Goal: Book appointment/travel/reservation

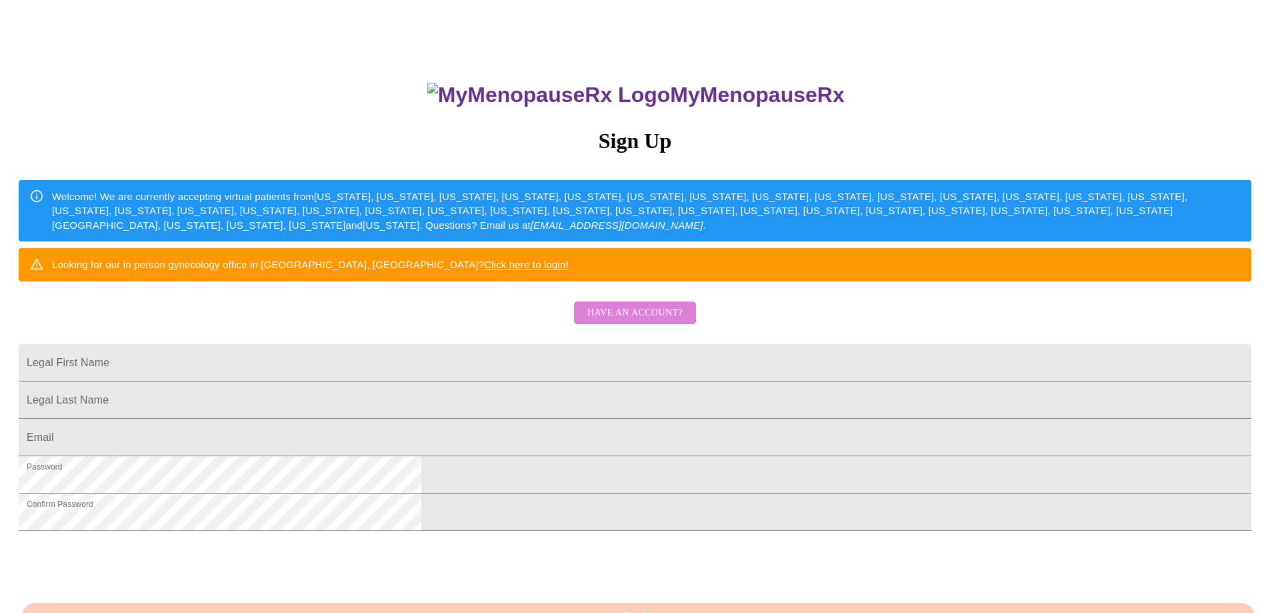
click at [631, 321] on span "Have an account?" at bounding box center [634, 313] width 95 height 17
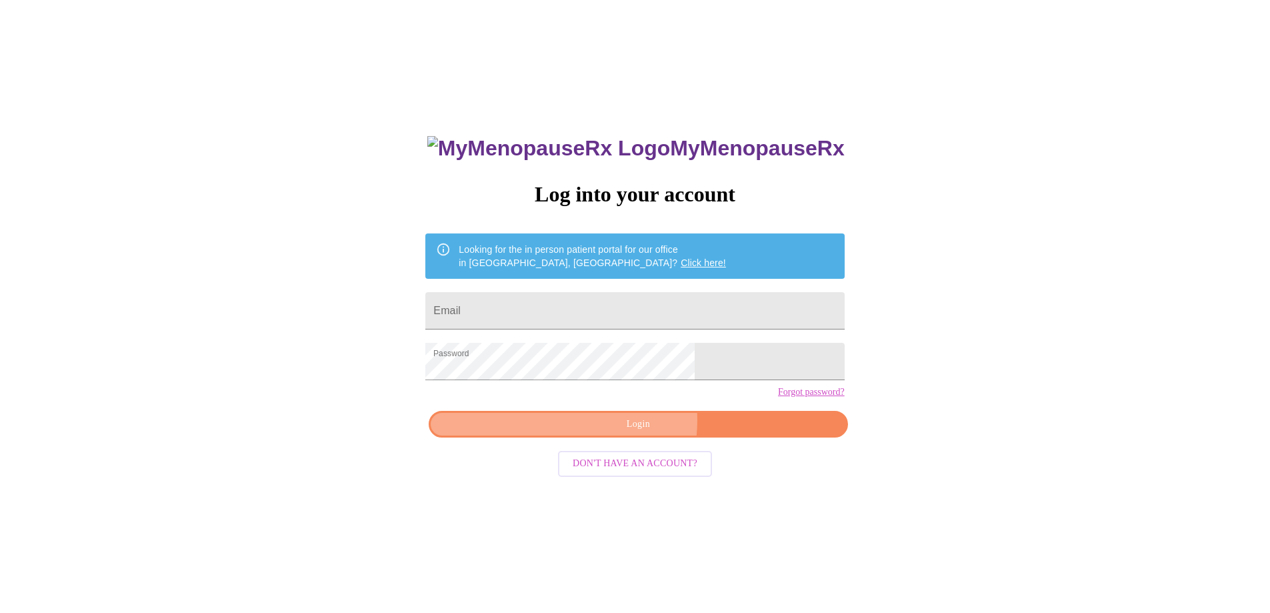
click at [629, 433] on span "Login" at bounding box center [638, 424] width 388 height 17
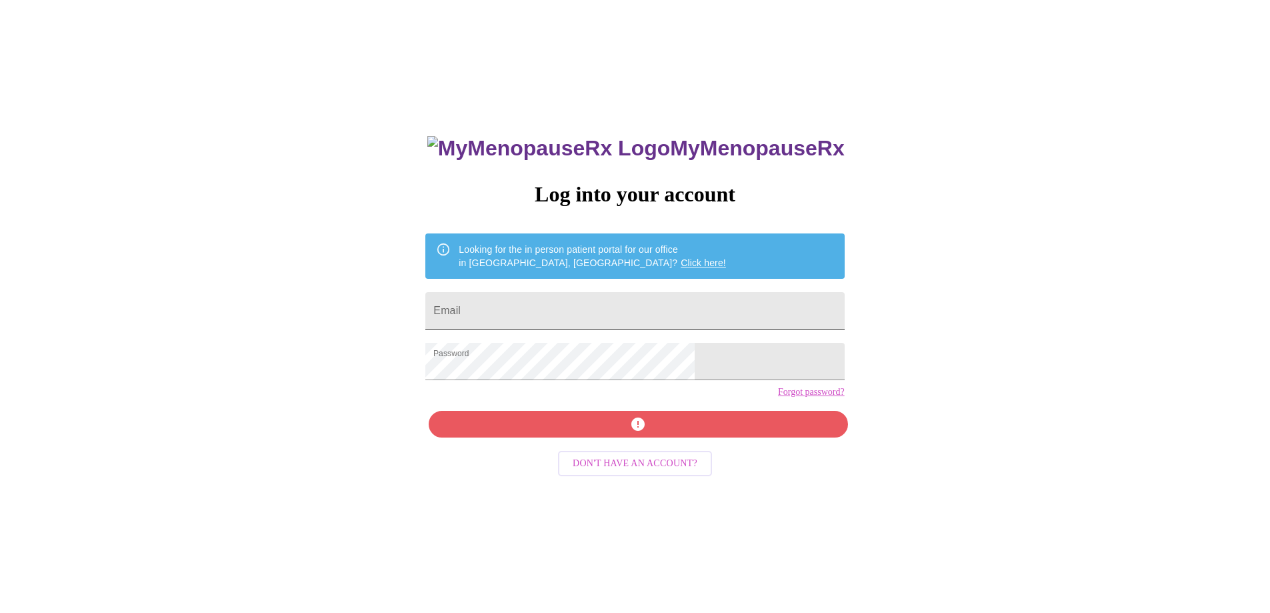
click at [555, 302] on input "Email" at bounding box center [634, 310] width 419 height 37
type input "[EMAIL_ADDRESS][DOMAIN_NAME]"
click at [640, 453] on div "MyMenopauseRx Log into your account Looking for the in person patient portal fo…" at bounding box center [634, 421] width 445 height 613
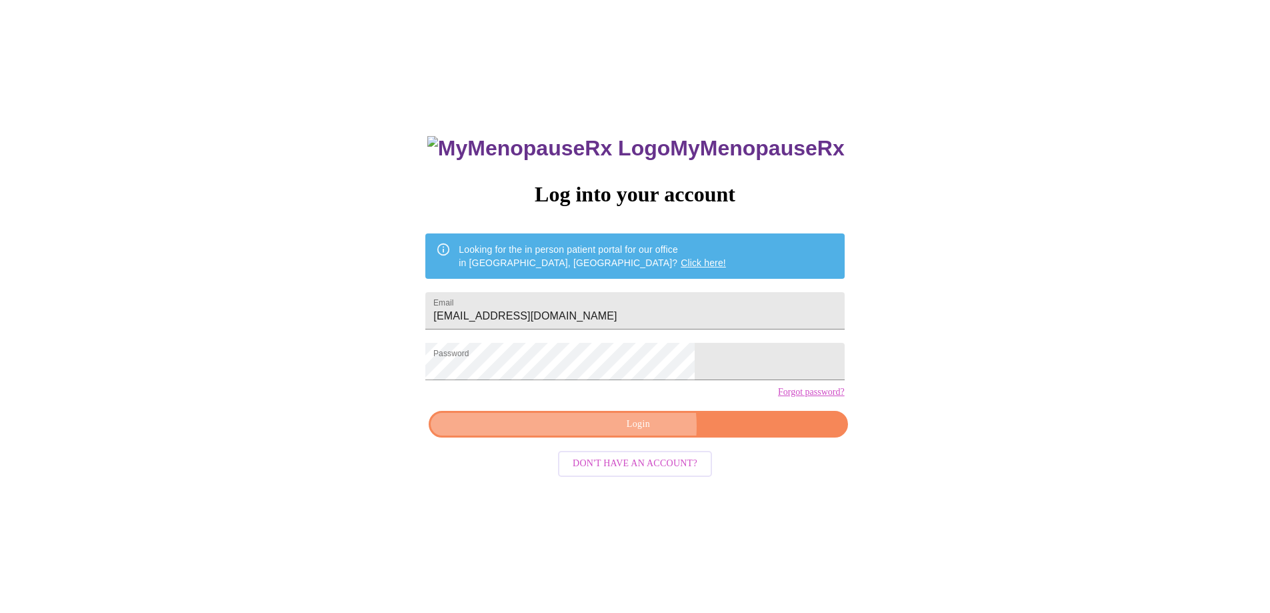
click at [633, 433] on span "Login" at bounding box center [638, 424] width 388 height 17
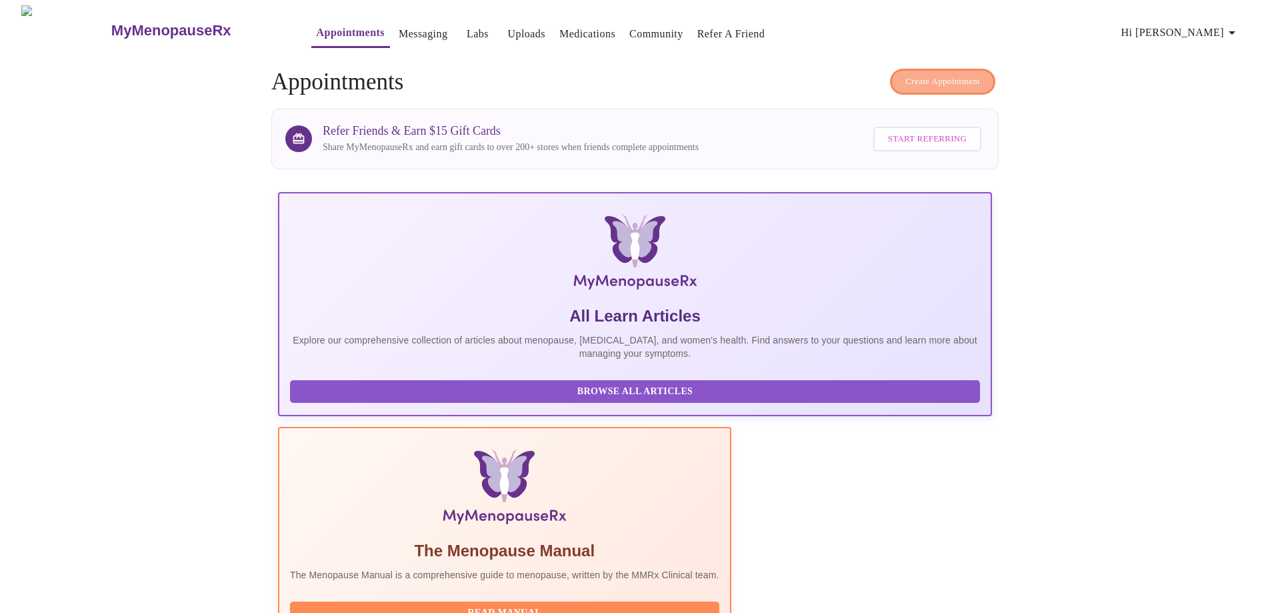
click at [936, 79] on span "Create Appointment" at bounding box center [942, 81] width 75 height 15
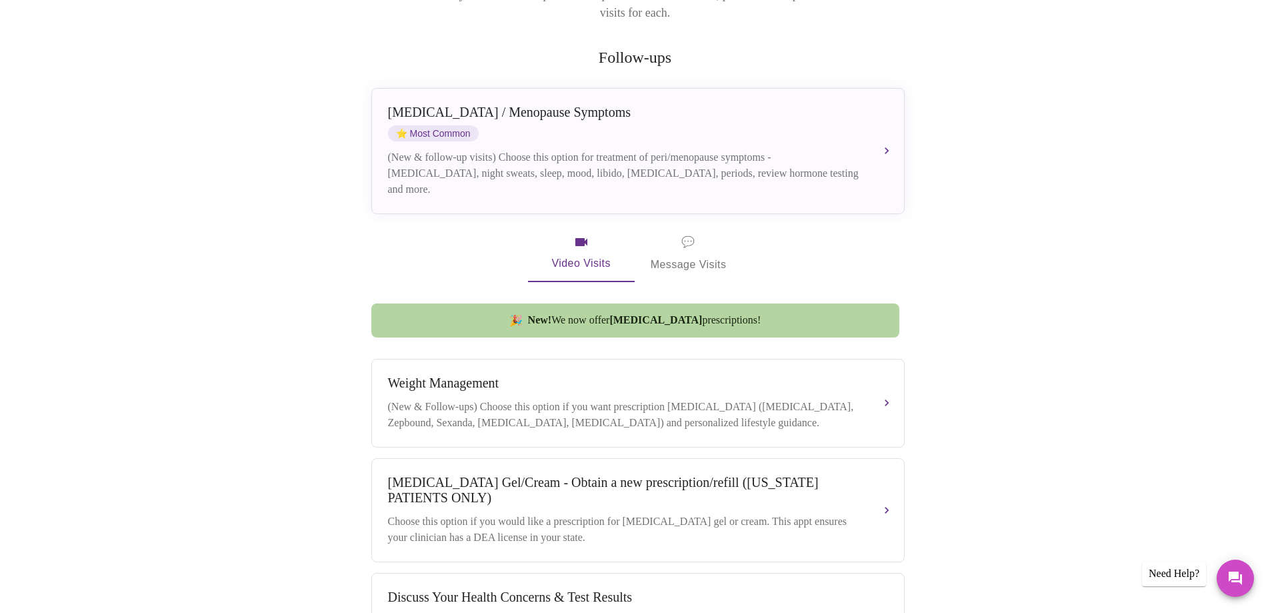
scroll to position [267, 0]
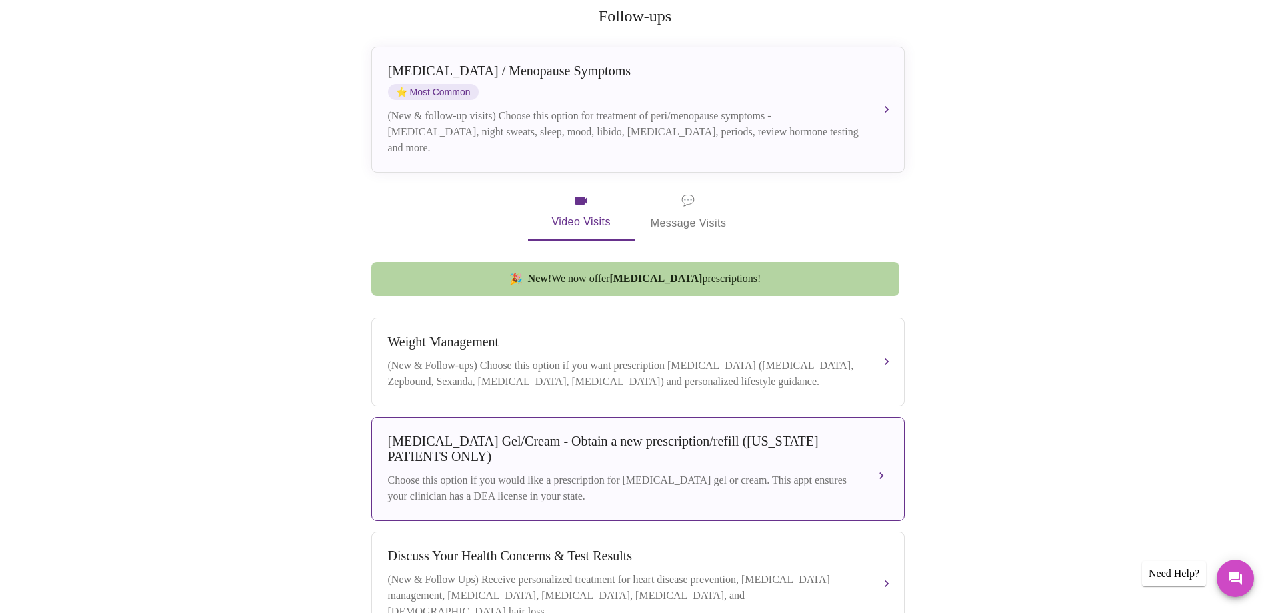
click at [720, 455] on div "[MEDICAL_DATA] Gel/Cream - Obtain a new prescription/refill ([US_STATE] PATIENT…" at bounding box center [624, 448] width 473 height 31
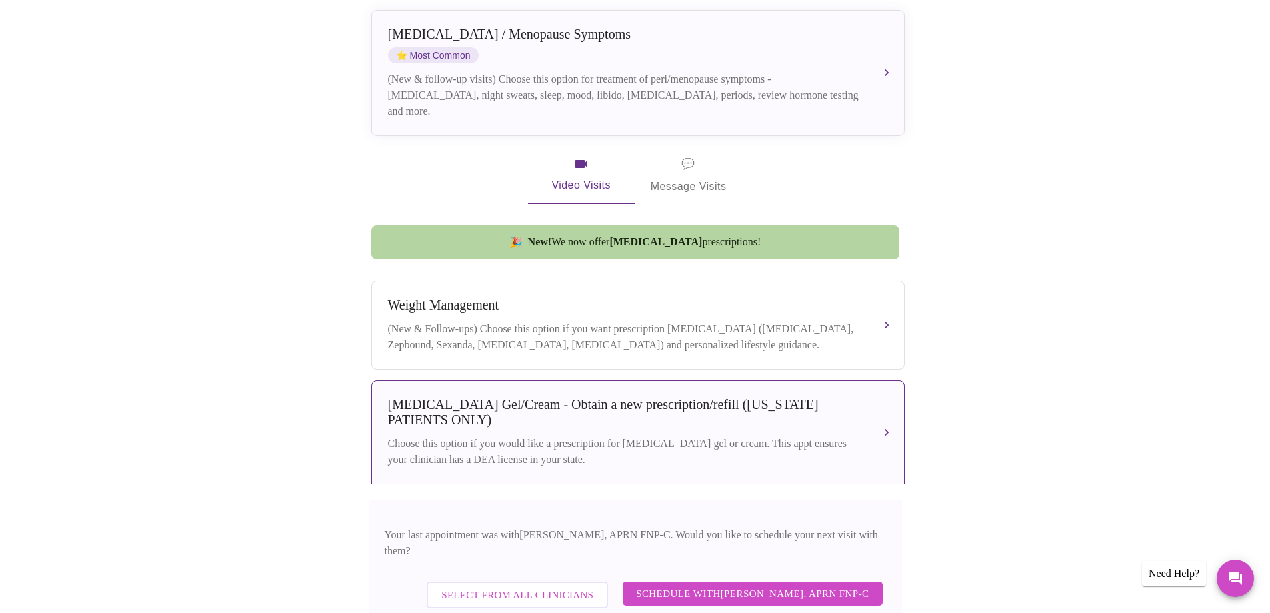
scroll to position [400, 0]
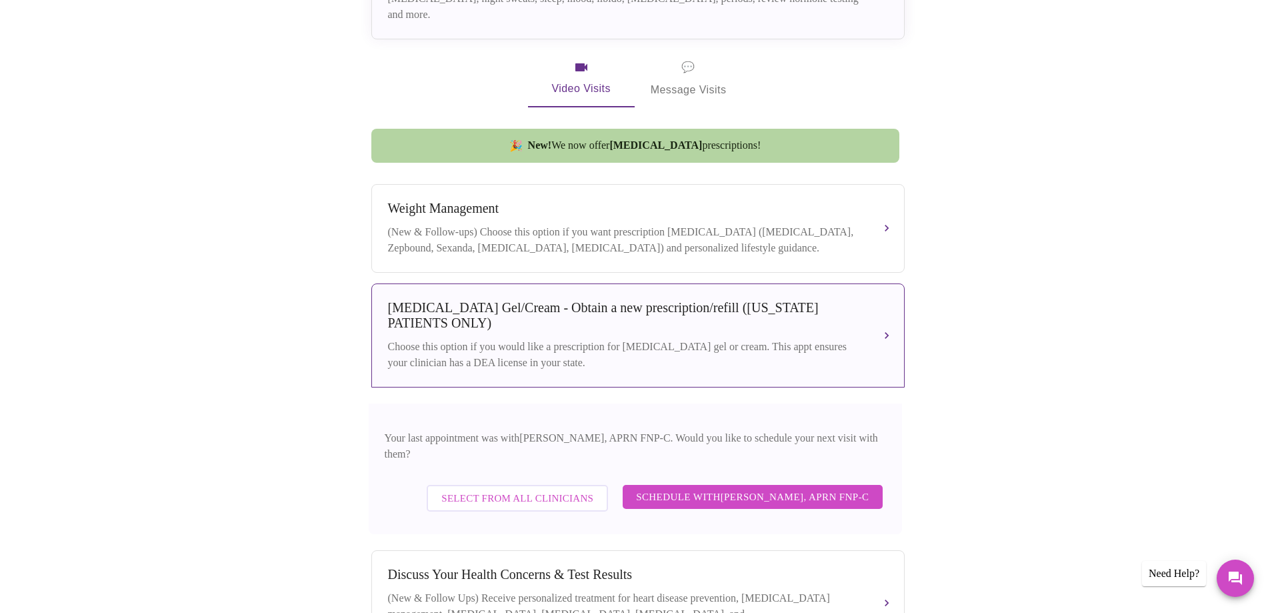
click at [705, 488] on span "Schedule with [PERSON_NAME], APRN FNP-C" at bounding box center [752, 496] width 233 height 17
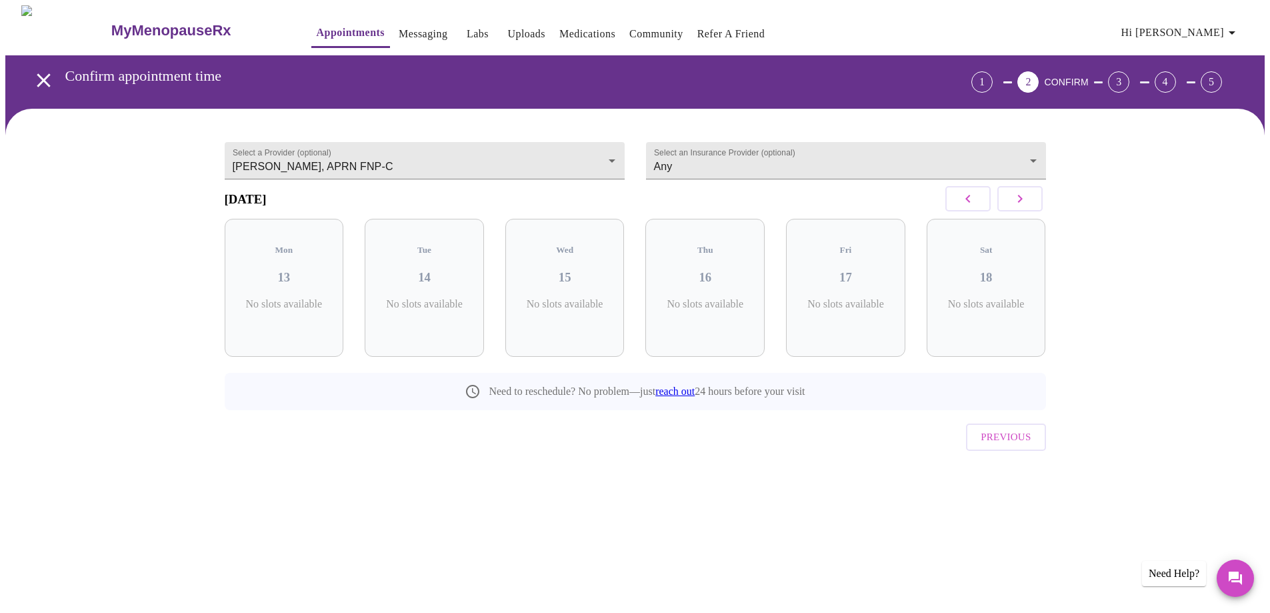
scroll to position [0, 0]
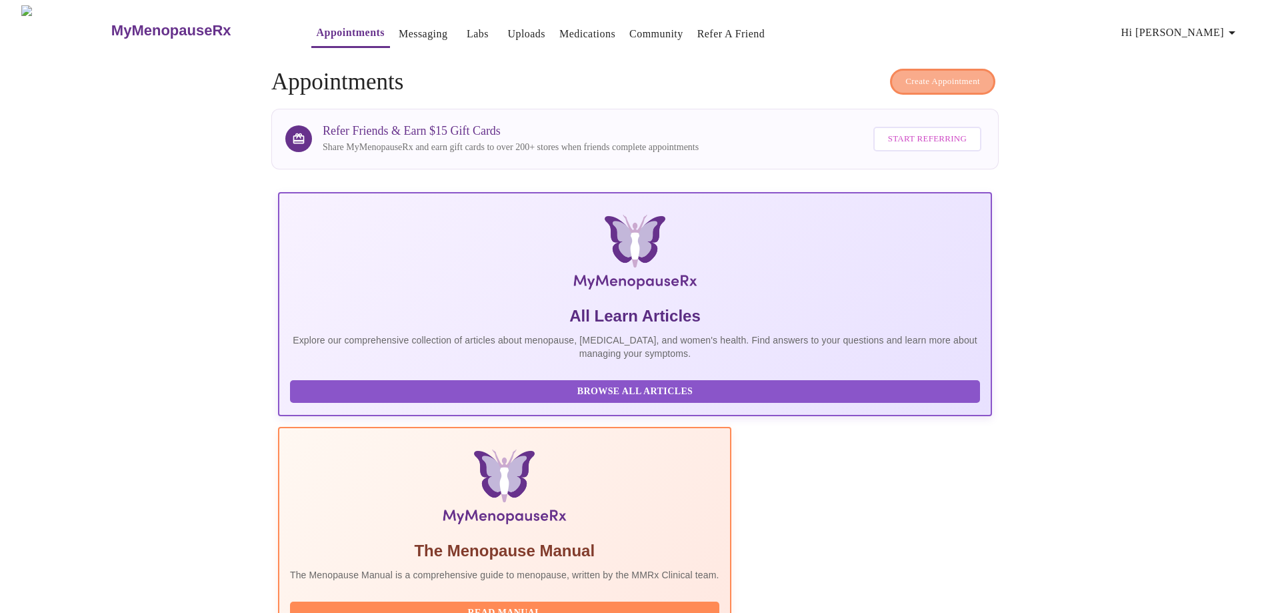
click at [933, 74] on span "Create Appointment" at bounding box center [942, 81] width 75 height 15
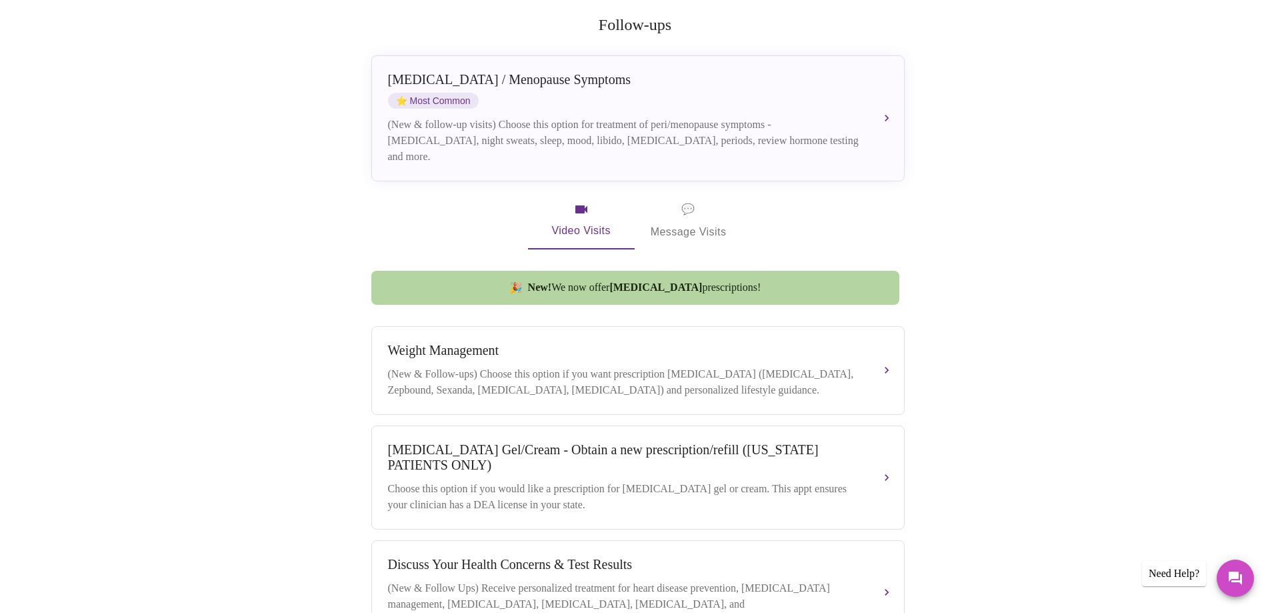
scroll to position [333, 0]
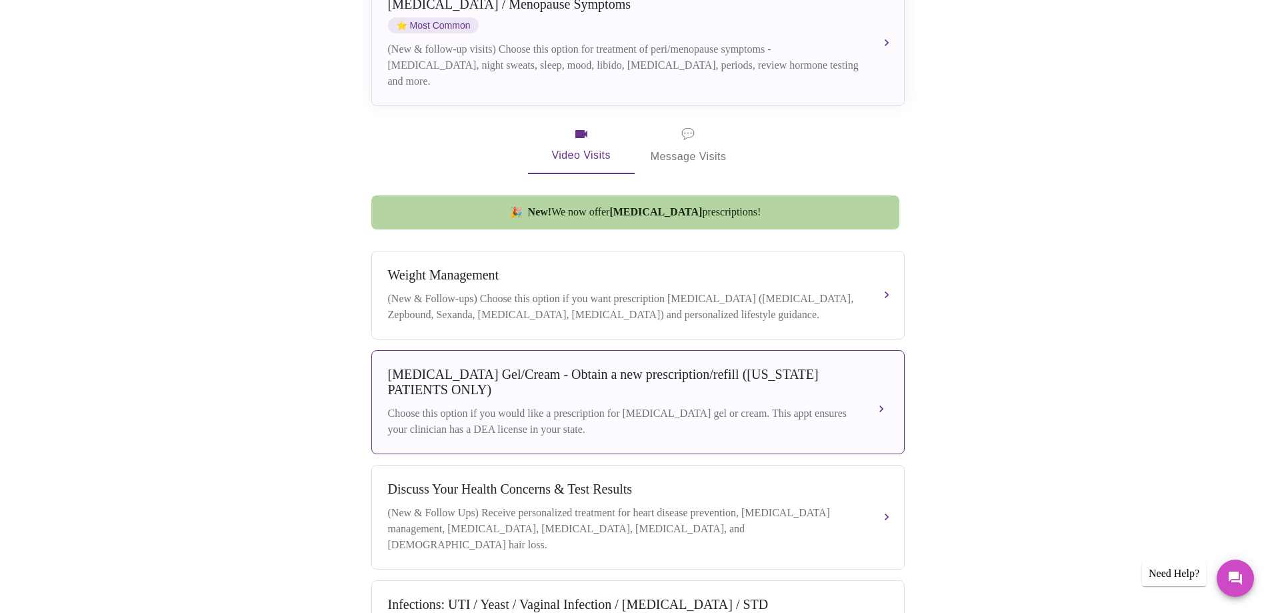
click at [762, 405] on div "Choose this option if you would like a prescription for [MEDICAL_DATA] gel or c…" at bounding box center [624, 421] width 473 height 32
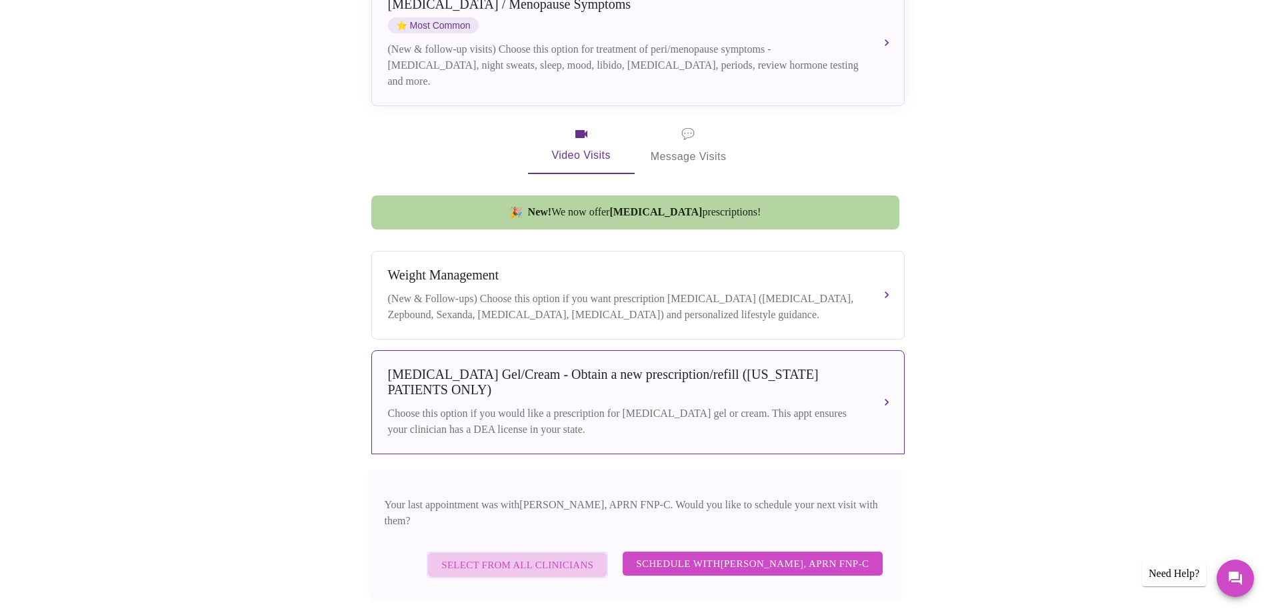
click at [542, 556] on span "Select from All Clinicians" at bounding box center [517, 564] width 152 height 17
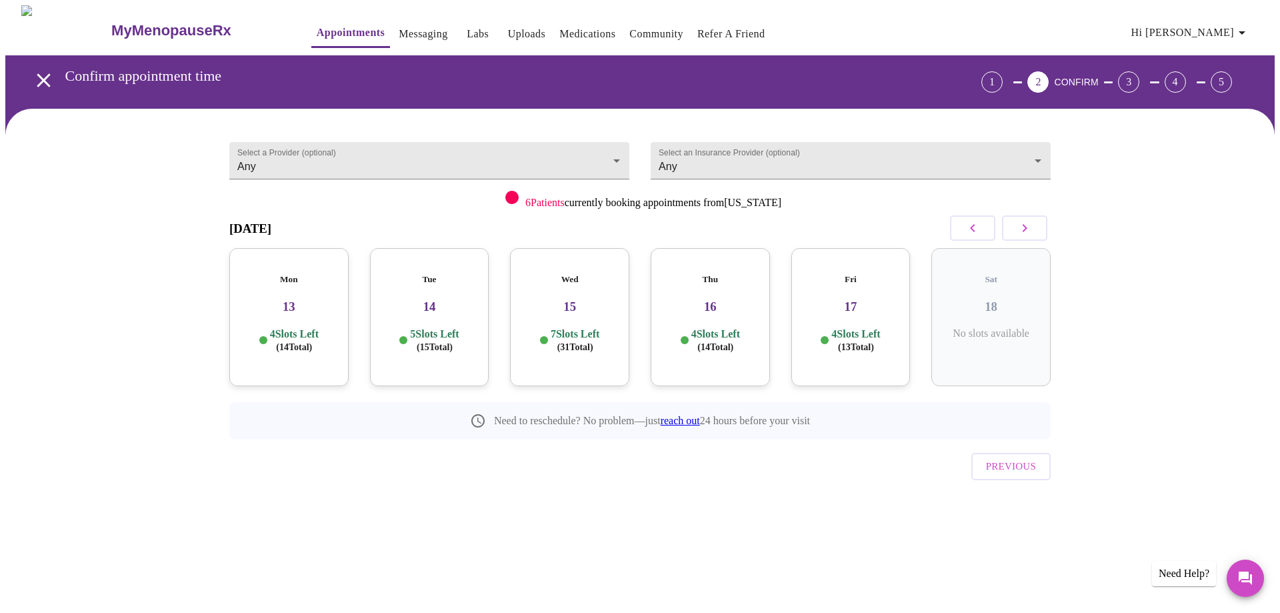
click at [297, 327] on p "4 Slots Left ( 14 Total)" at bounding box center [294, 340] width 49 height 26
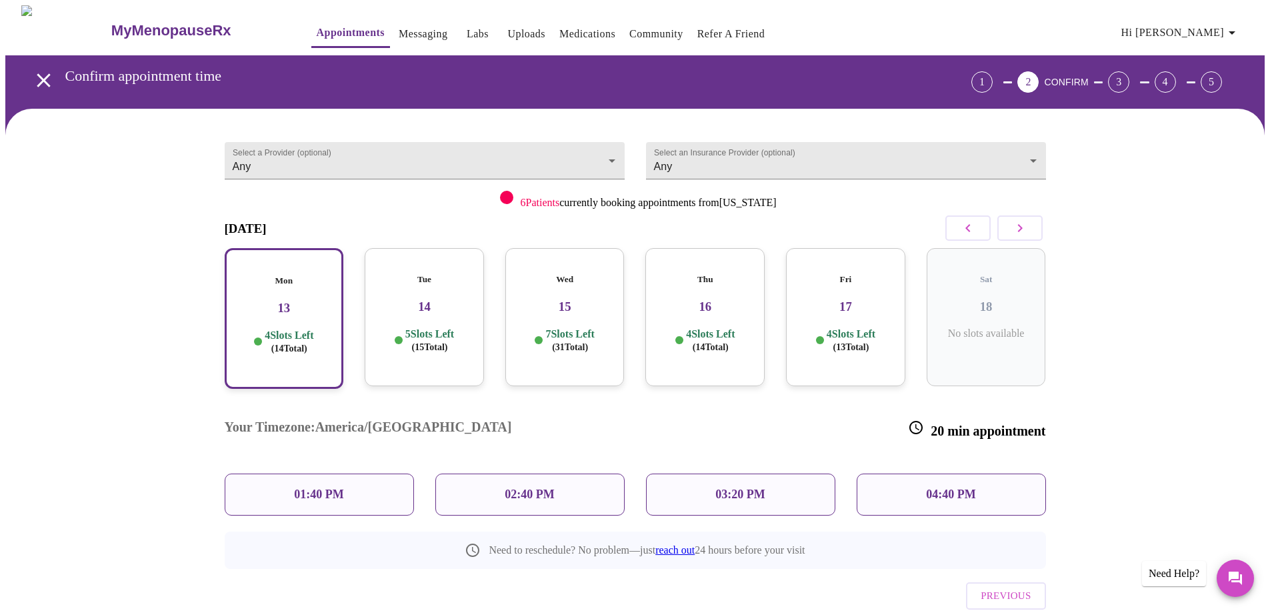
click at [970, 487] on p "04:40 PM" at bounding box center [950, 494] width 49 height 14
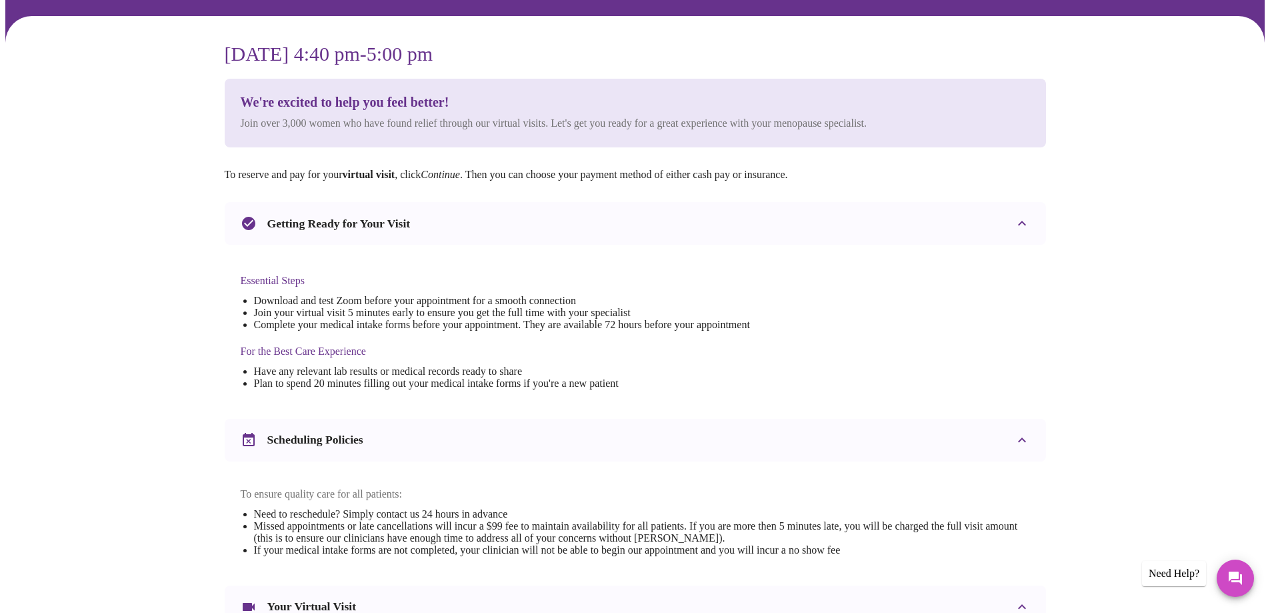
scroll to position [133, 0]
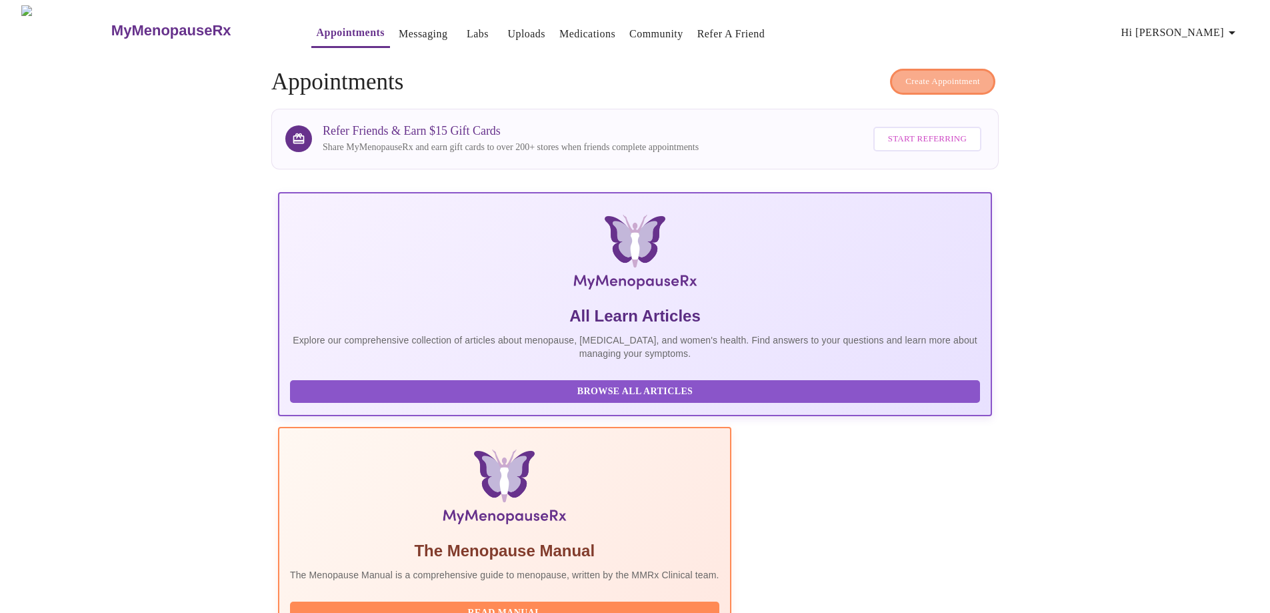
click at [948, 74] on span "Create Appointment" at bounding box center [942, 81] width 75 height 15
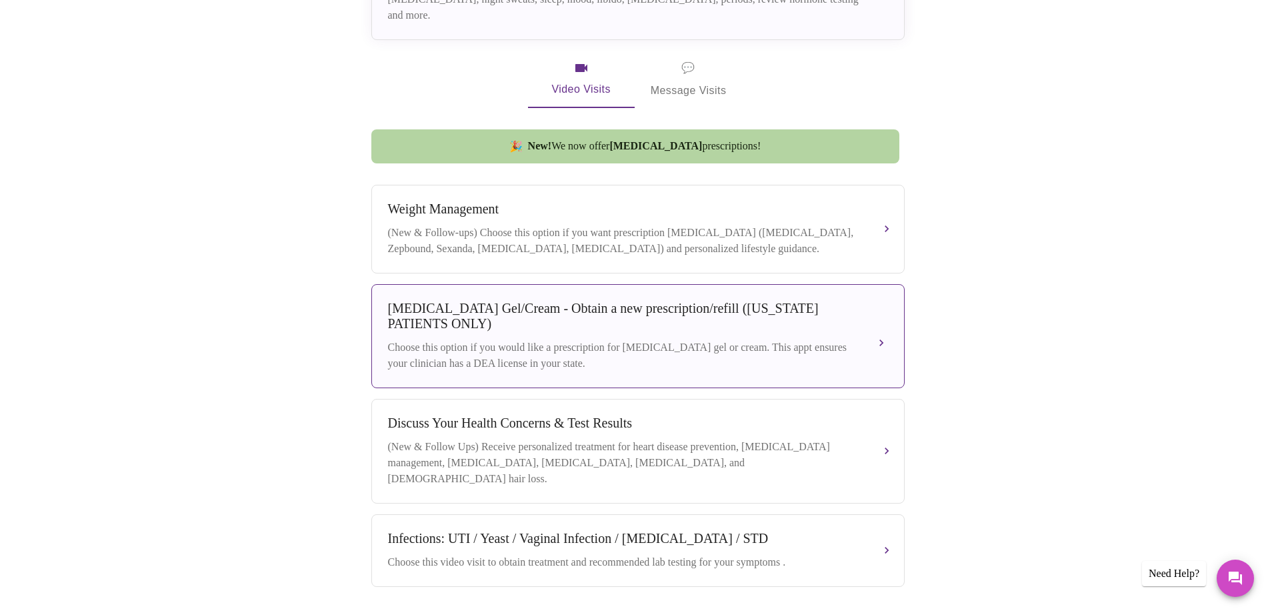
scroll to position [400, 0]
click at [610, 323] on div "[MEDICAL_DATA] Gel/Cream - Obtain a new prescription/refill ([US_STATE] PATIENT…" at bounding box center [624, 315] width 473 height 31
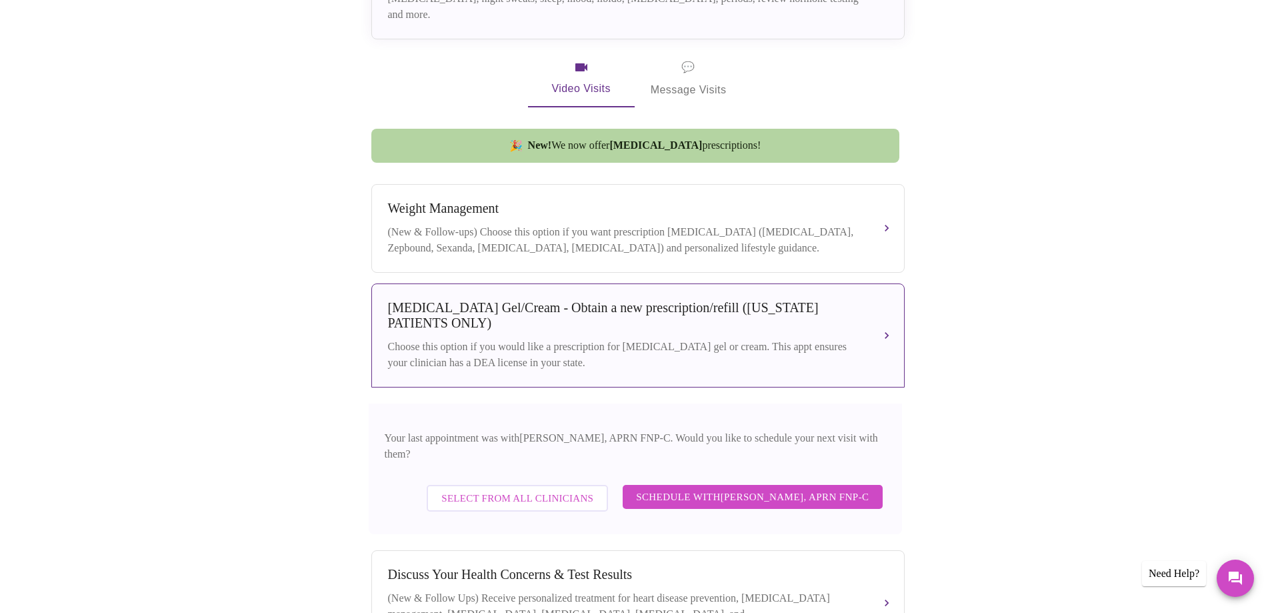
click at [530, 489] on span "Select from All Clinicians" at bounding box center [517, 497] width 152 height 17
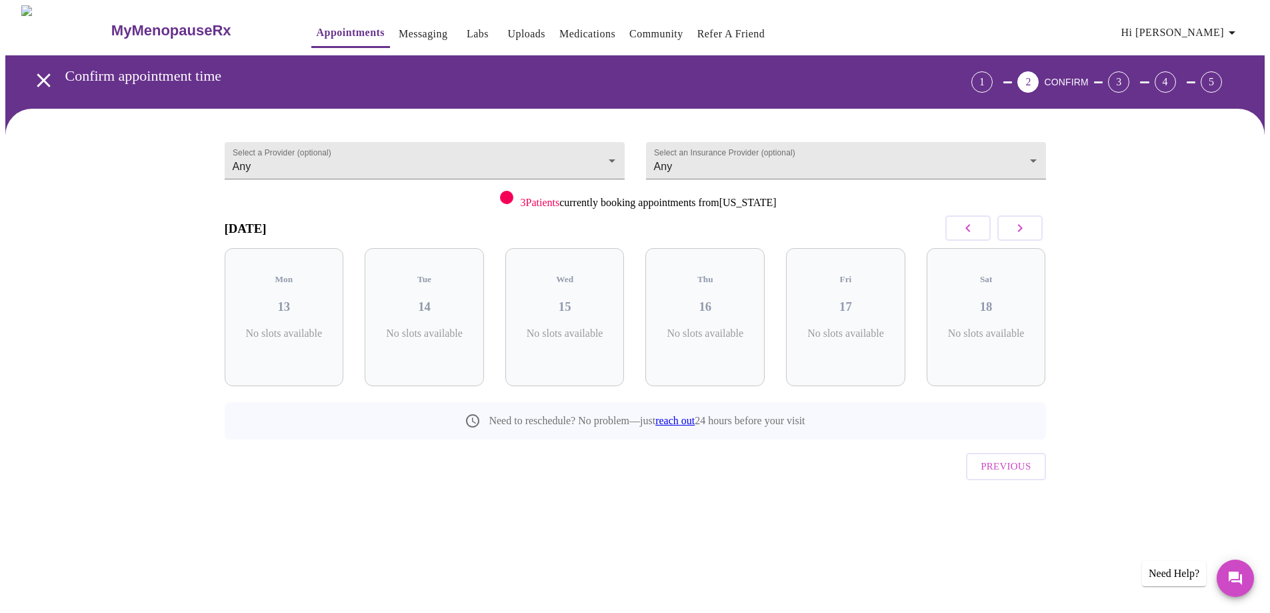
scroll to position [0, 0]
click at [433, 327] on p "5 Slots Left ( 15 Total)" at bounding box center [434, 340] width 49 height 26
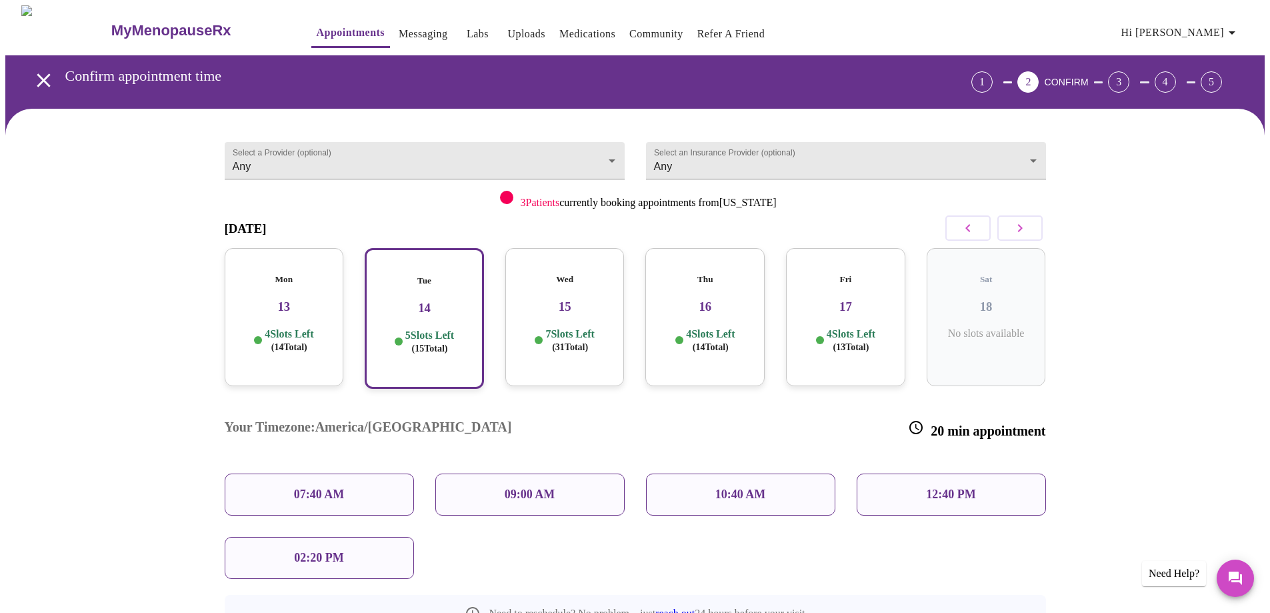
scroll to position [67, 0]
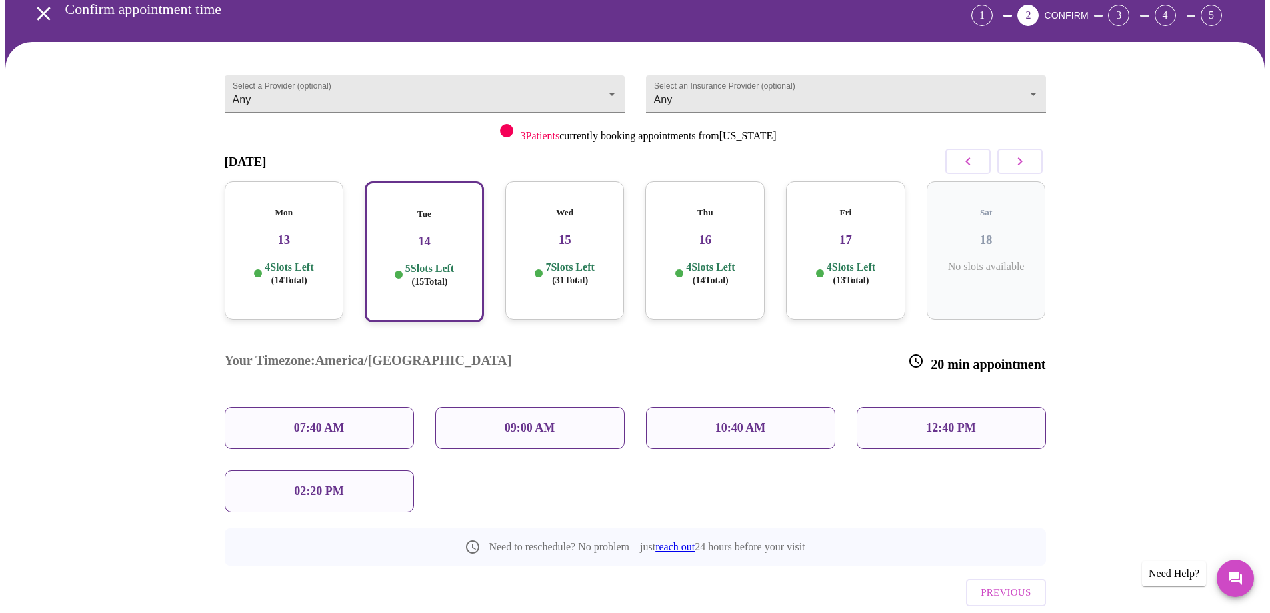
click at [850, 261] on p "4 Slots Left ( 13 Total)" at bounding box center [851, 274] width 49 height 26
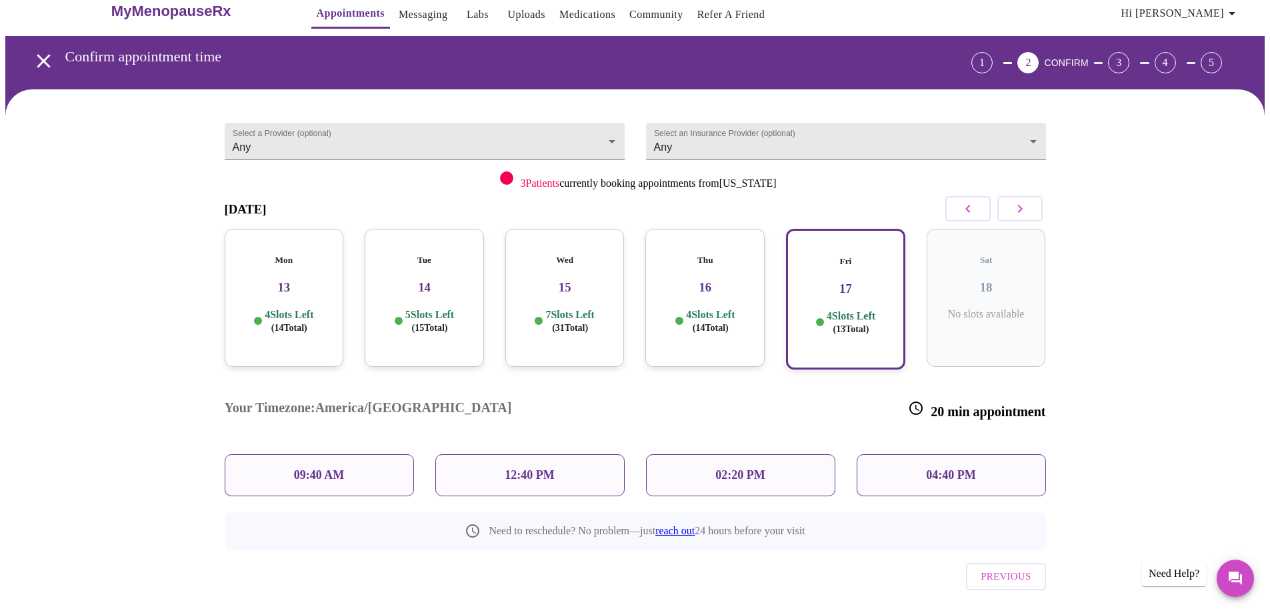
click at [713, 283] on div "Thu 16 4 Slots Left ( 14 Total)" at bounding box center [704, 298] width 119 height 138
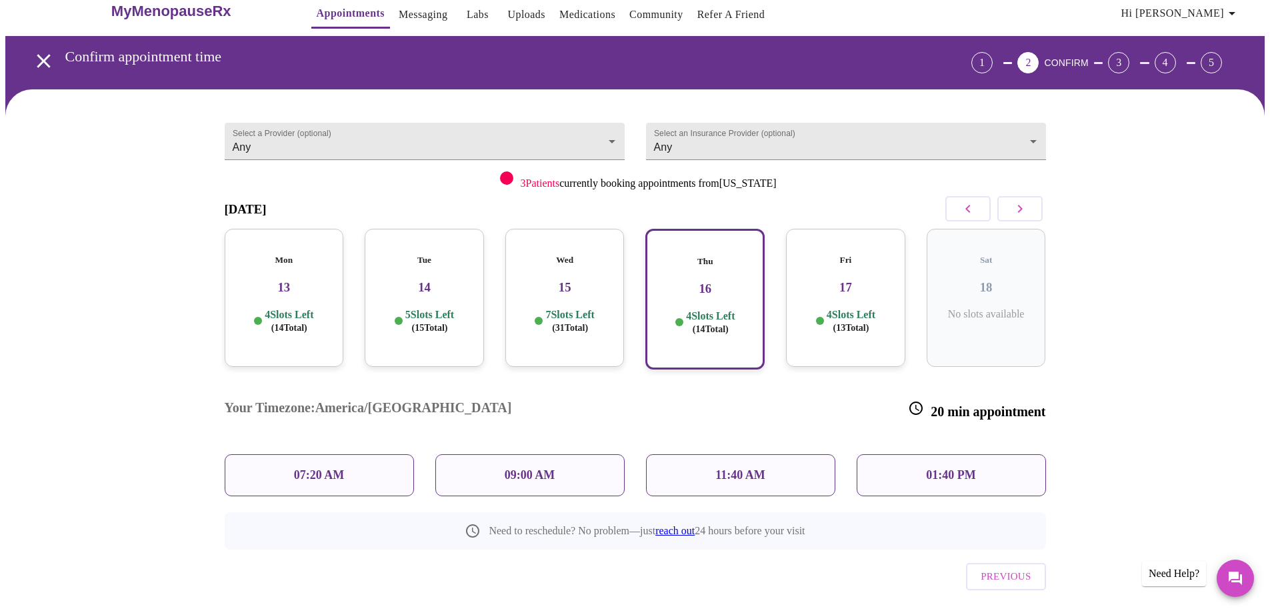
click at [443, 294] on div "Tue 14 5 Slots Left ( 15 Total)" at bounding box center [424, 298] width 119 height 138
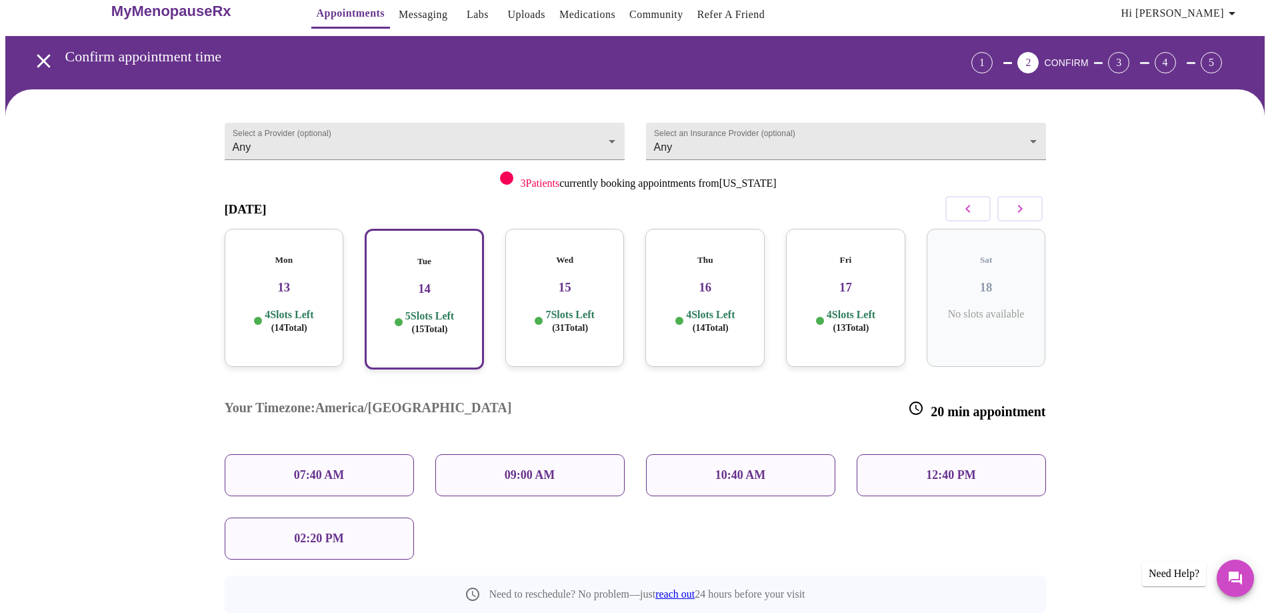
scroll to position [67, 0]
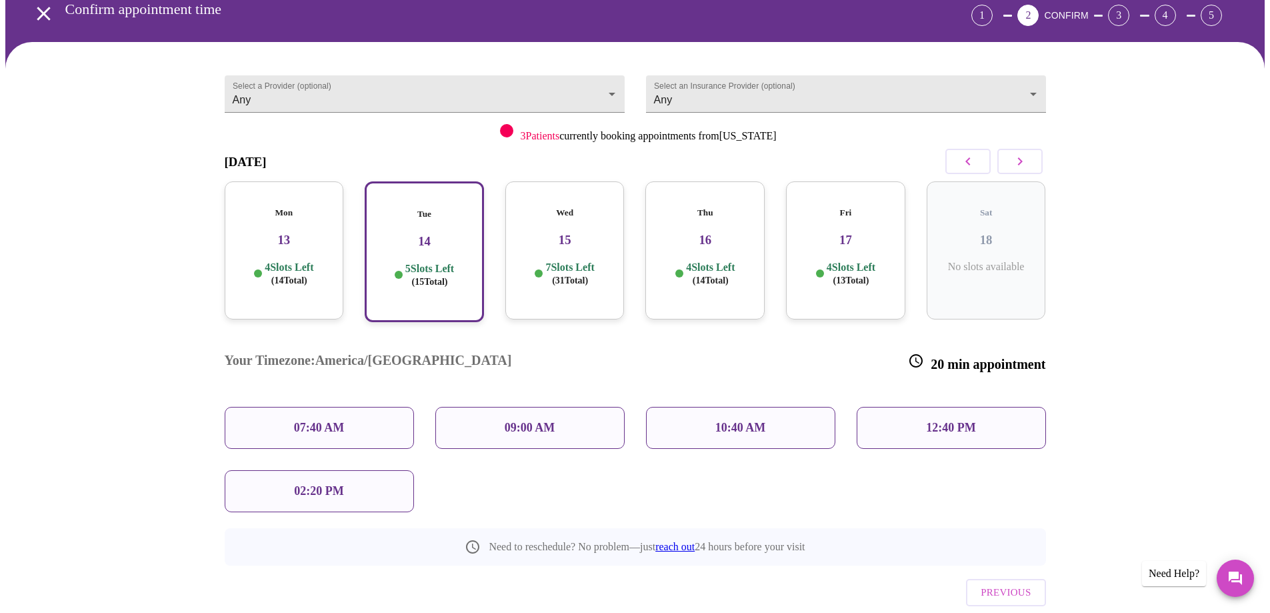
click at [329, 421] on p "07:40 AM" at bounding box center [319, 428] width 51 height 14
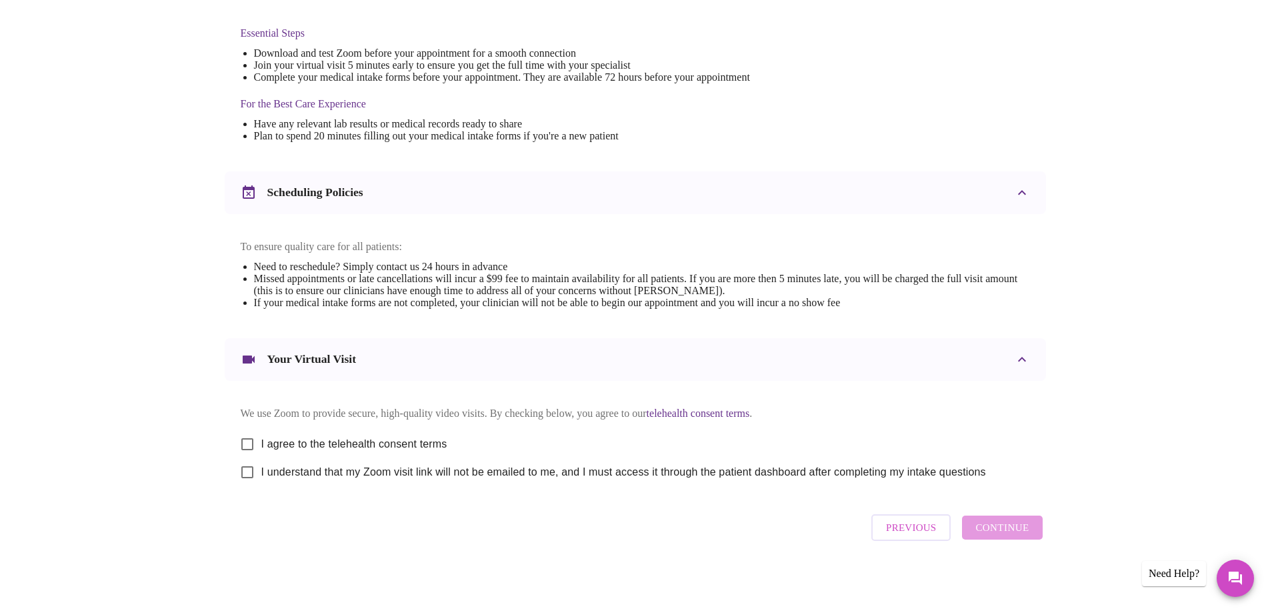
scroll to position [354, 0]
drag, startPoint x: 246, startPoint y: 434, endPoint x: 243, endPoint y: 448, distance: 14.3
click at [246, 435] on input "I agree to the telehealth consent terms" at bounding box center [247, 444] width 28 height 28
checkbox input "true"
click at [246, 470] on input "I understand that my Zoom visit link will not be emailed to me, and I must acce…" at bounding box center [247, 472] width 28 height 28
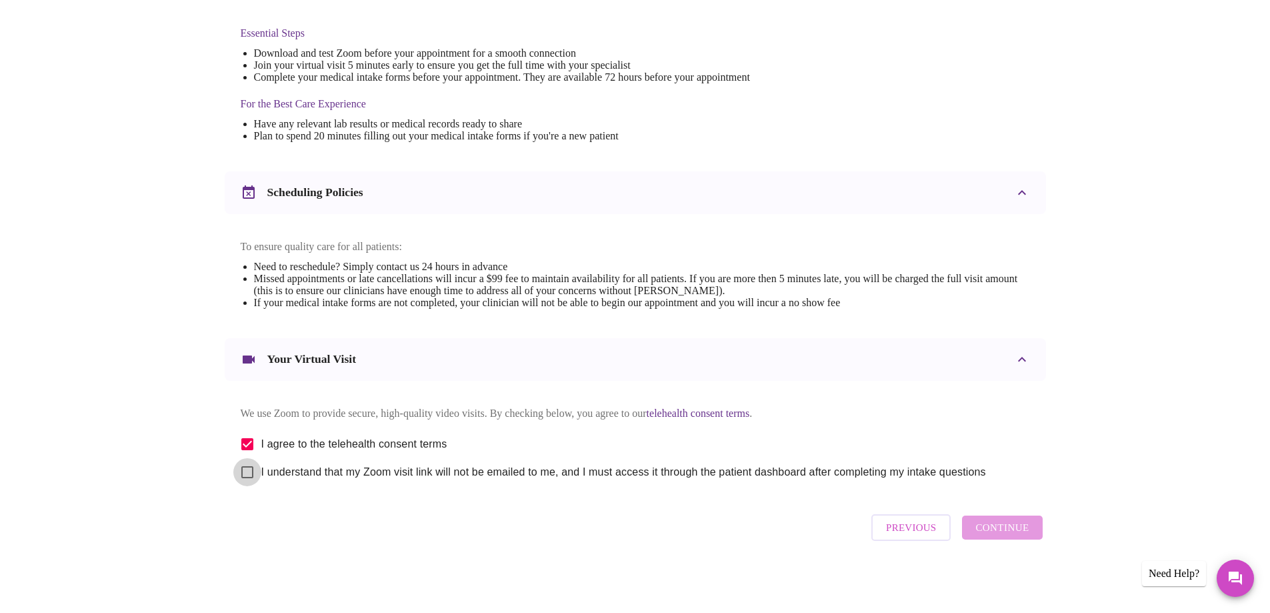
checkbox input "true"
click at [1013, 536] on span "Continue" at bounding box center [1001, 527] width 53 height 17
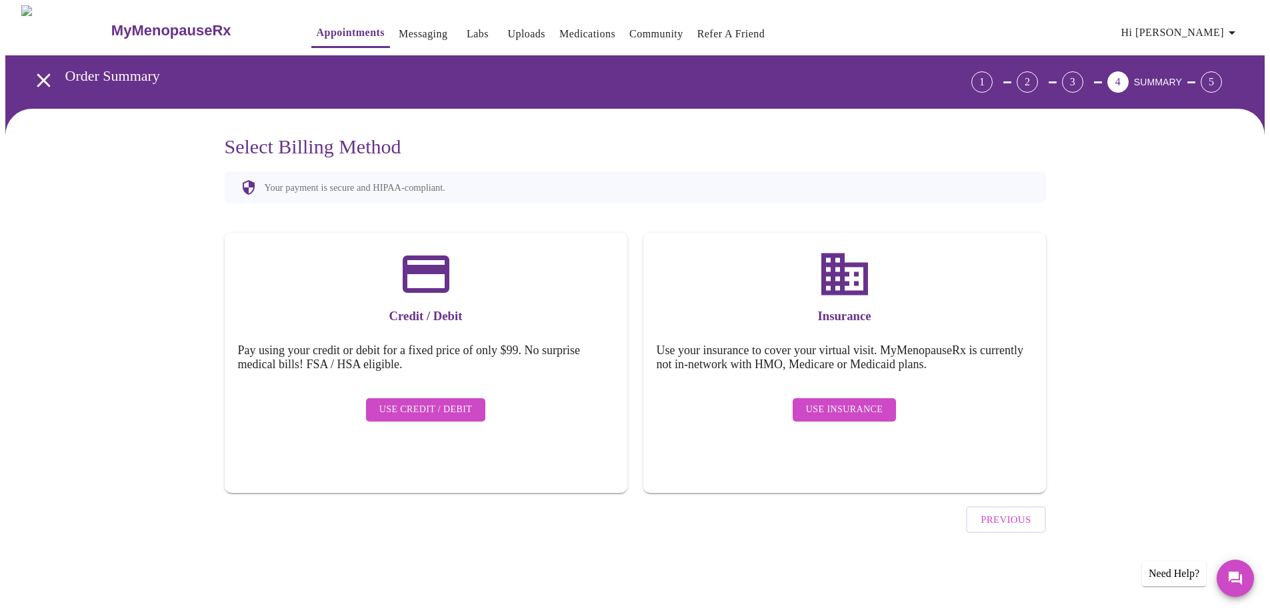
scroll to position [0, 0]
click at [409, 401] on span "Use Credit / Debit" at bounding box center [430, 409] width 93 height 17
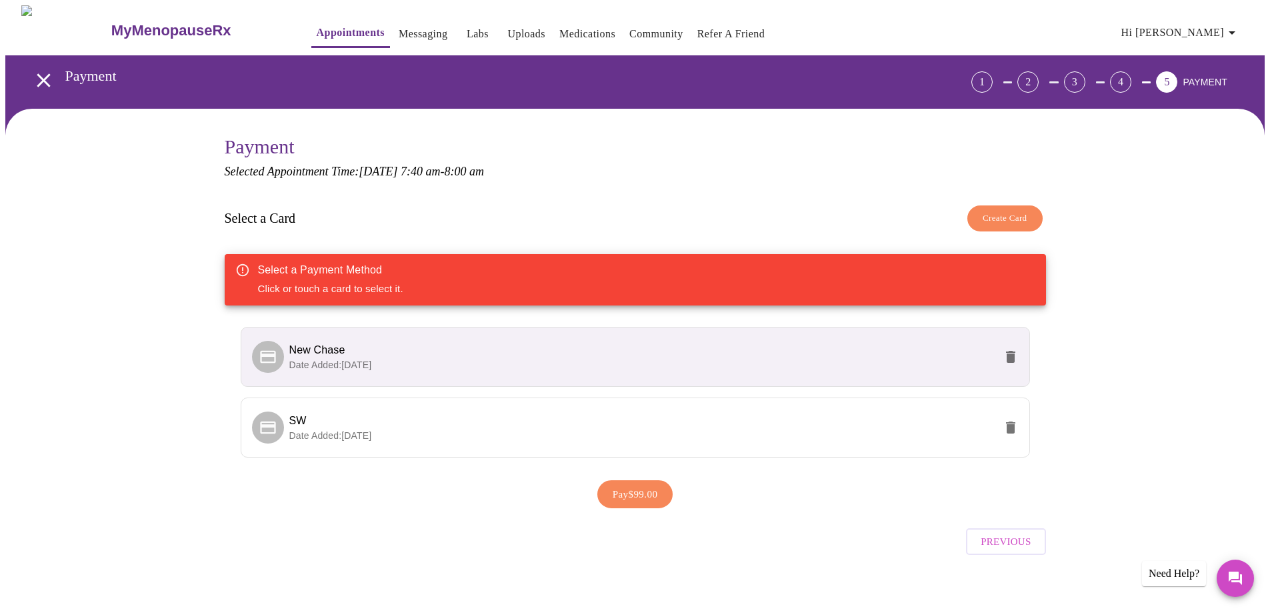
click at [389, 347] on span "New Chase" at bounding box center [641, 350] width 705 height 16
click at [647, 353] on span "New Chase" at bounding box center [641, 350] width 705 height 16
click at [626, 493] on span "Pay $99.00" at bounding box center [635, 493] width 45 height 17
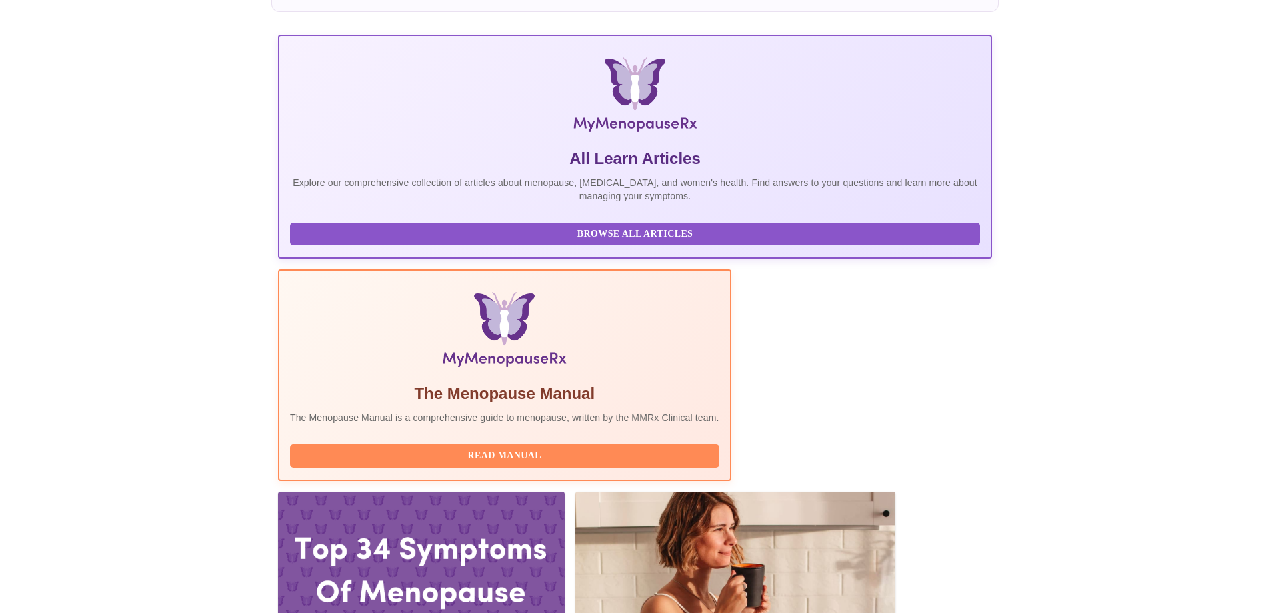
scroll to position [200, 0]
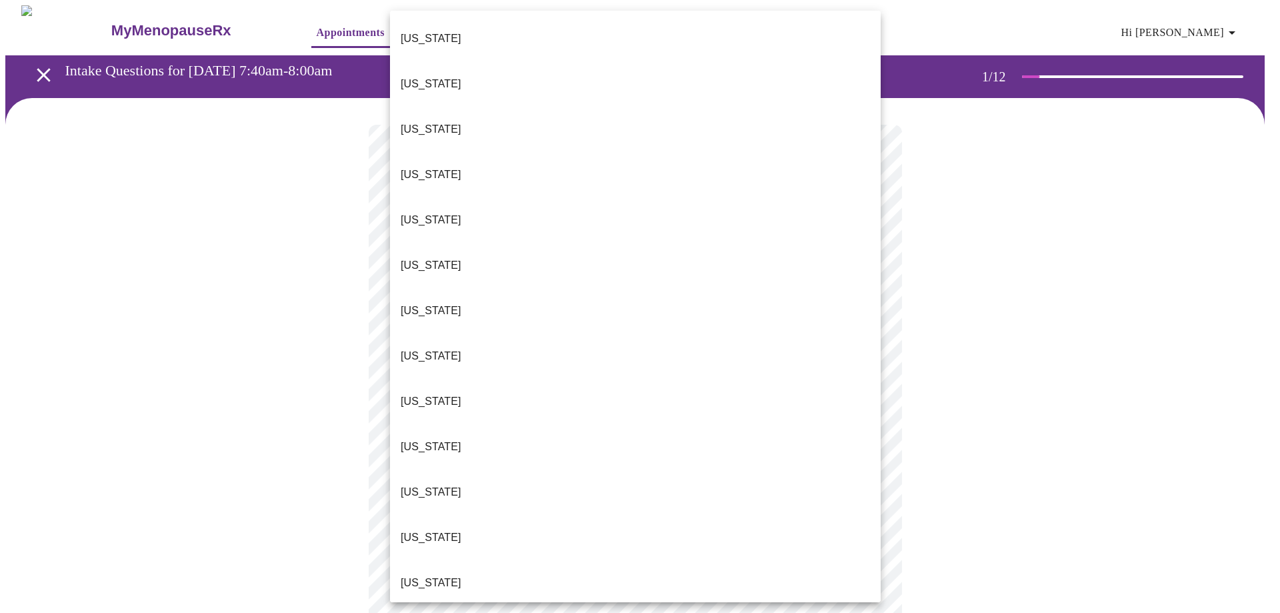
click at [431, 575] on p "[US_STATE]" at bounding box center [431, 583] width 61 height 16
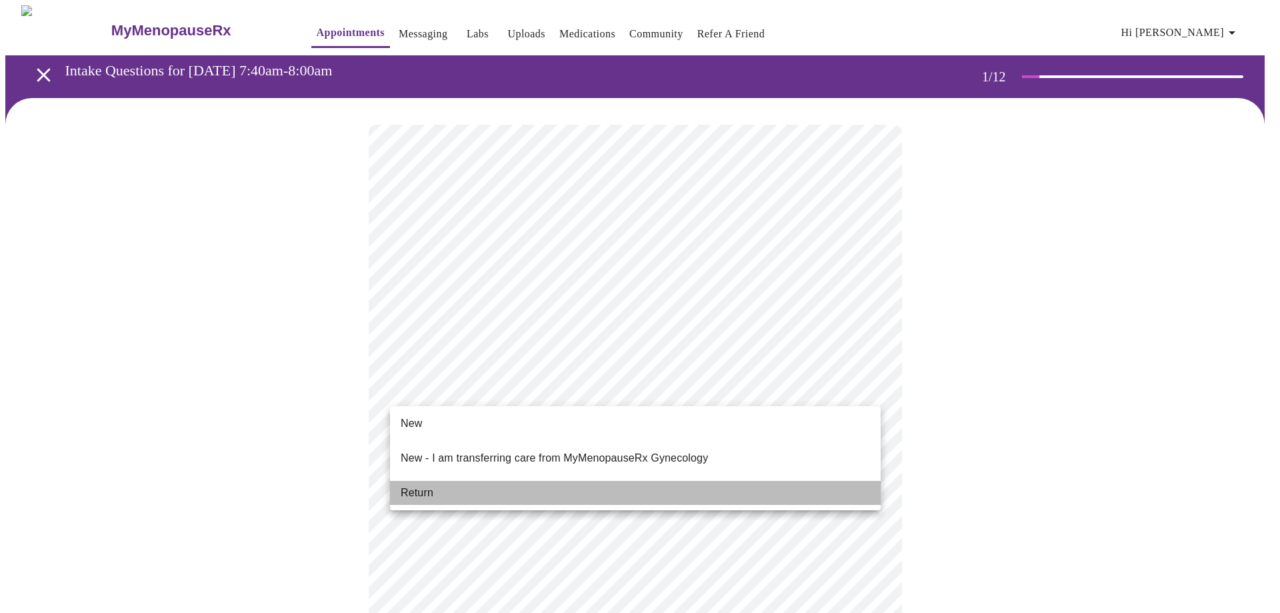
click at [426, 485] on span "Return" at bounding box center [417, 493] width 33 height 16
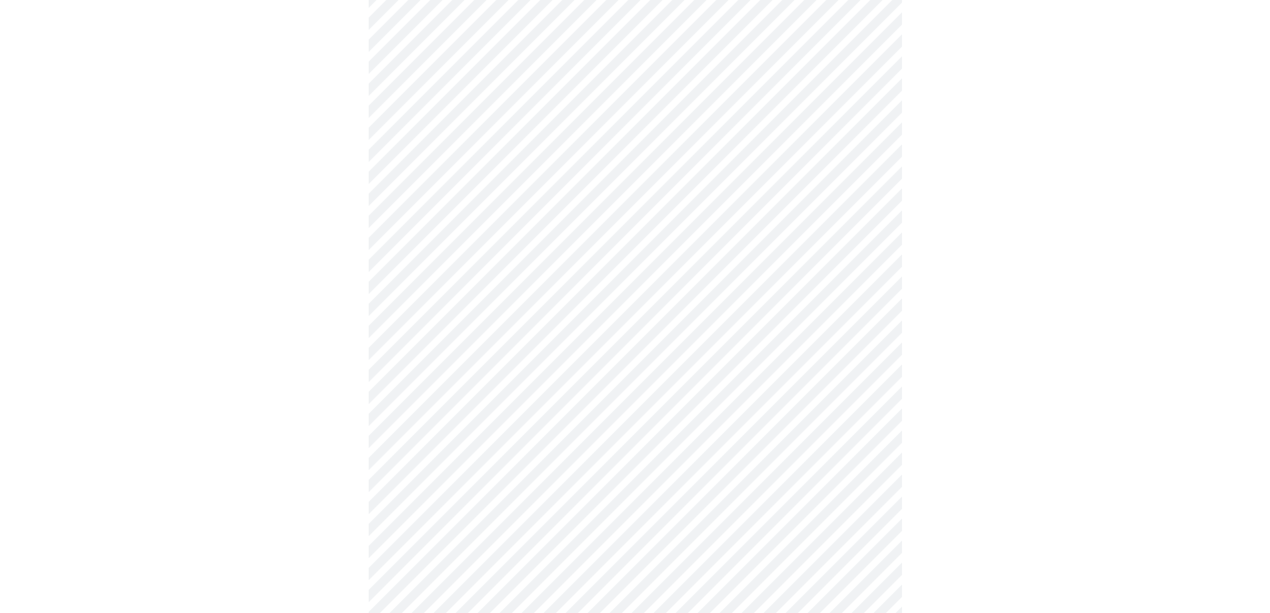
scroll to position [333, 0]
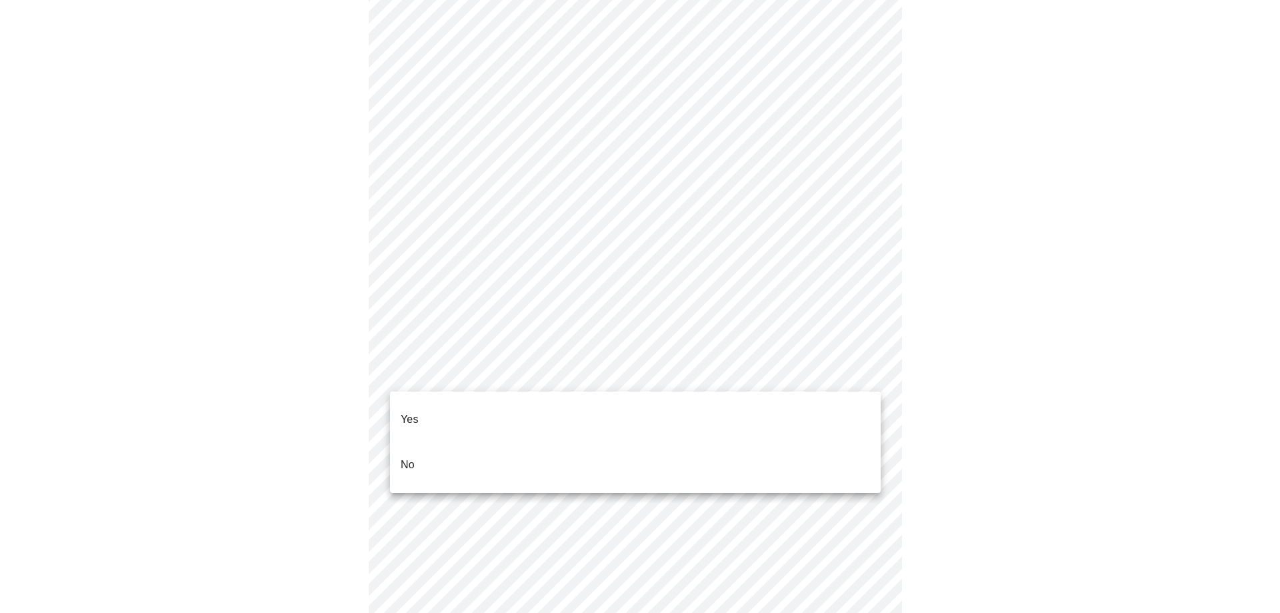
click at [865, 371] on body "MyMenopauseRx Appointments Messaging Labs Uploads Medications Community Refer a…" at bounding box center [639, 494] width 1269 height 1644
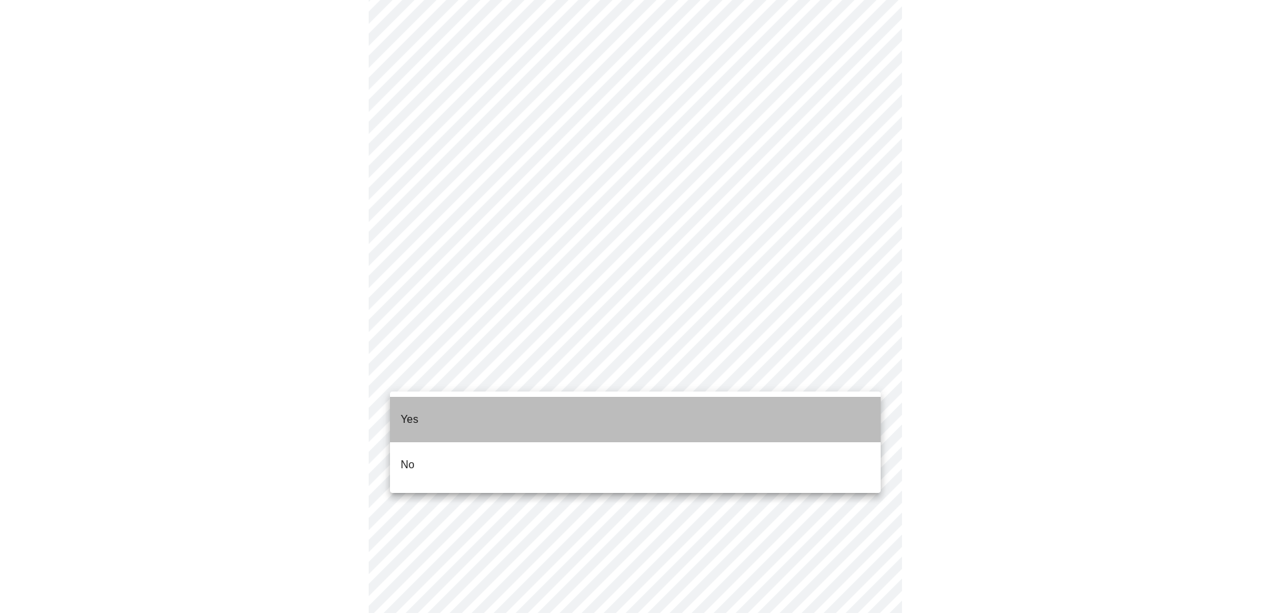
click at [543, 405] on li "Yes" at bounding box center [635, 419] width 491 height 45
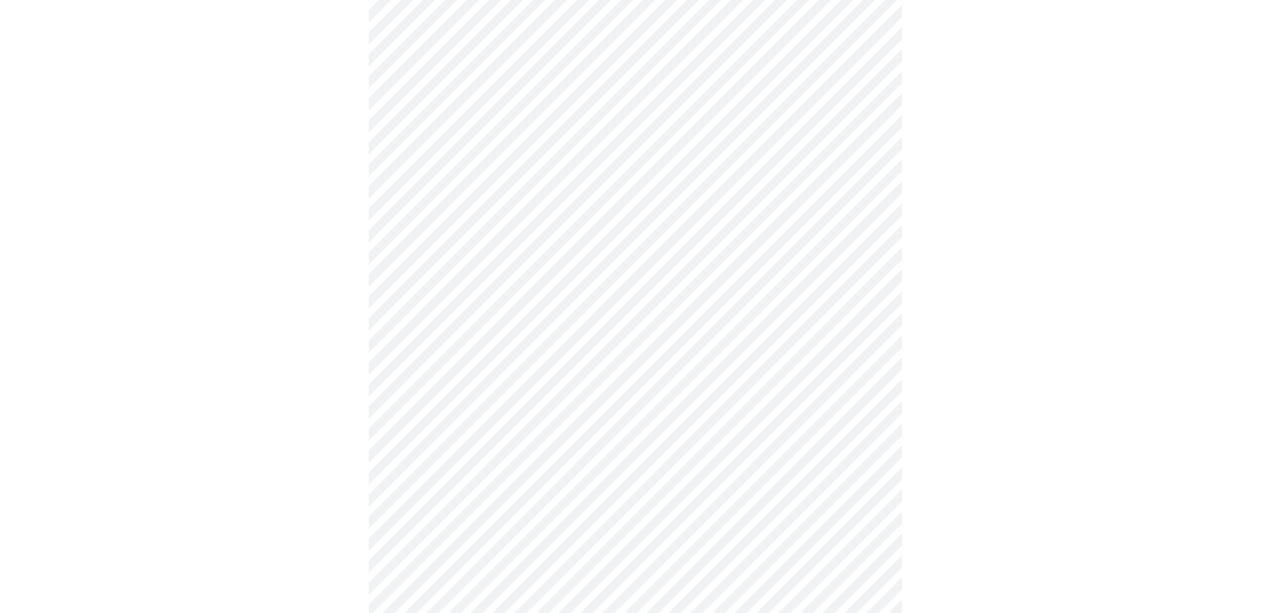
scroll to position [600, 0]
click at [865, 198] on body "MyMenopauseRx Appointments Messaging Labs Uploads Medications Community Refer a…" at bounding box center [639, 223] width 1269 height 1636
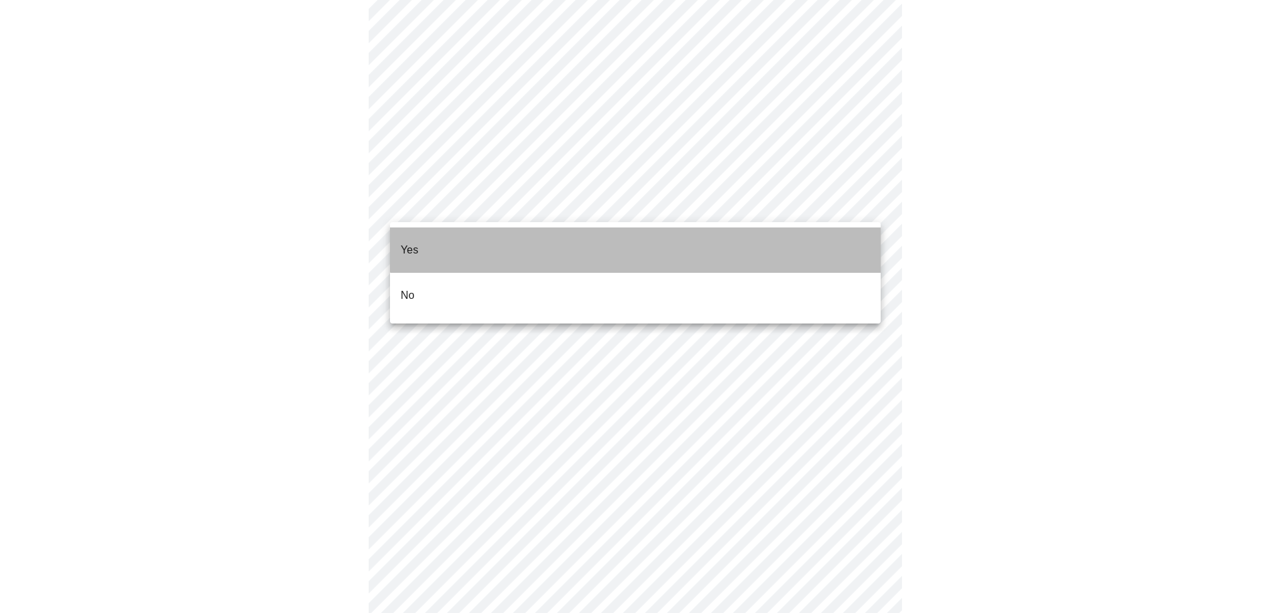
click at [639, 239] on li "Yes" at bounding box center [635, 249] width 491 height 45
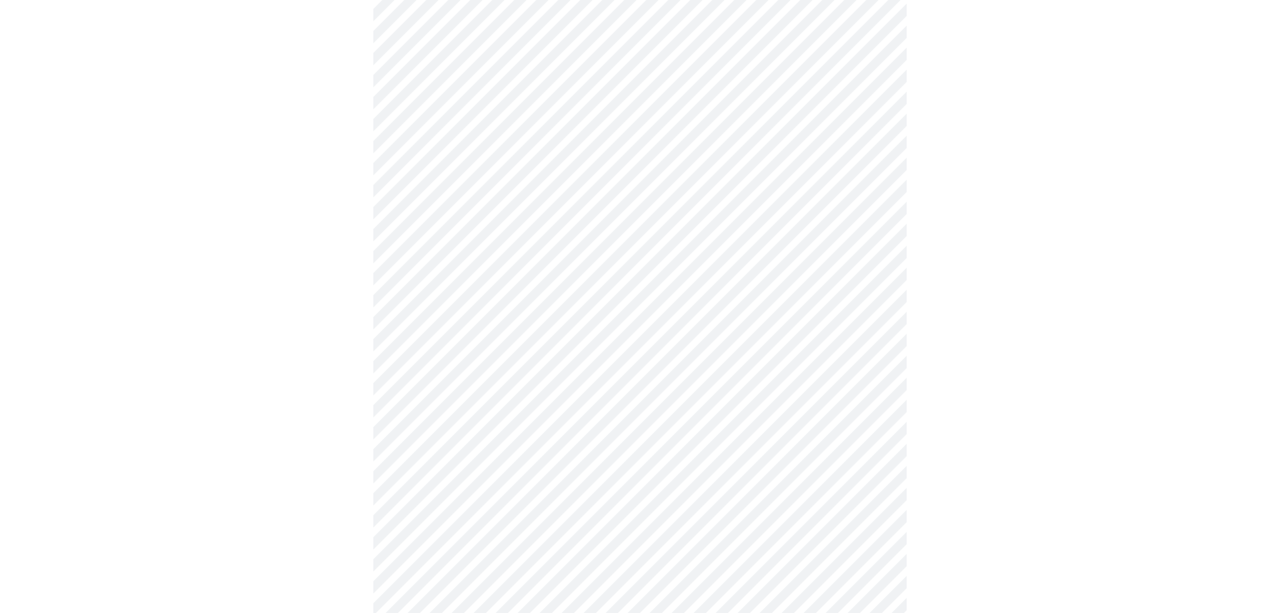
click at [867, 301] on body "MyMenopauseRx Appointments Messaging Labs Uploads Medications Community Refer a…" at bounding box center [639, 219] width 1269 height 1628
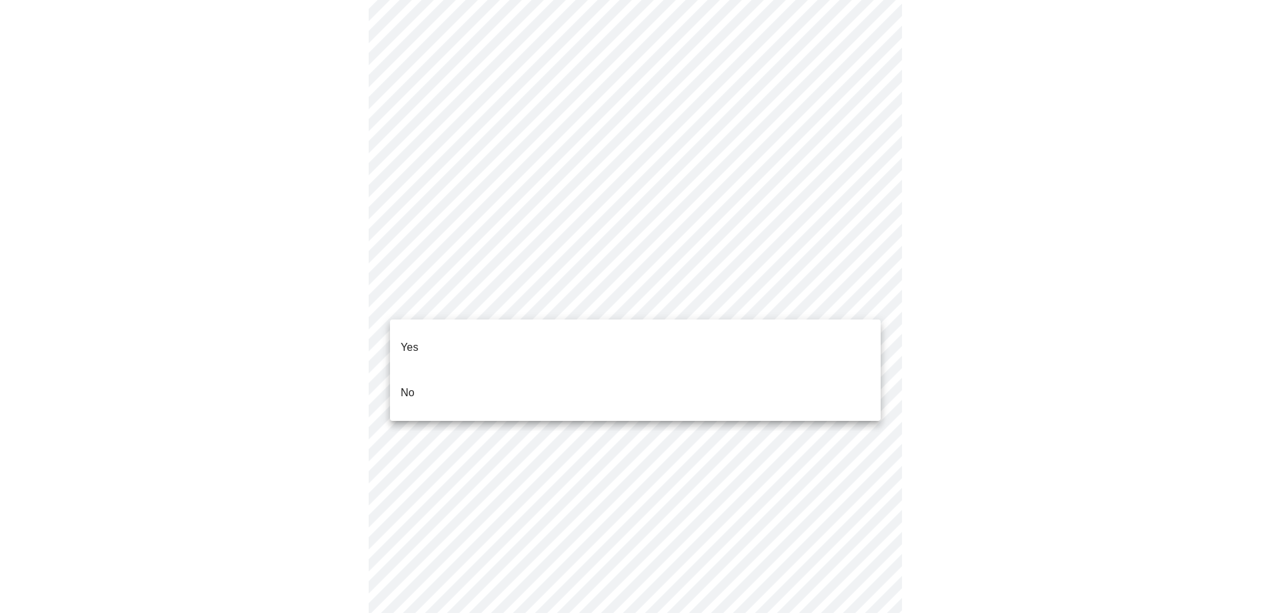
click at [685, 332] on li "Yes" at bounding box center [635, 347] width 491 height 45
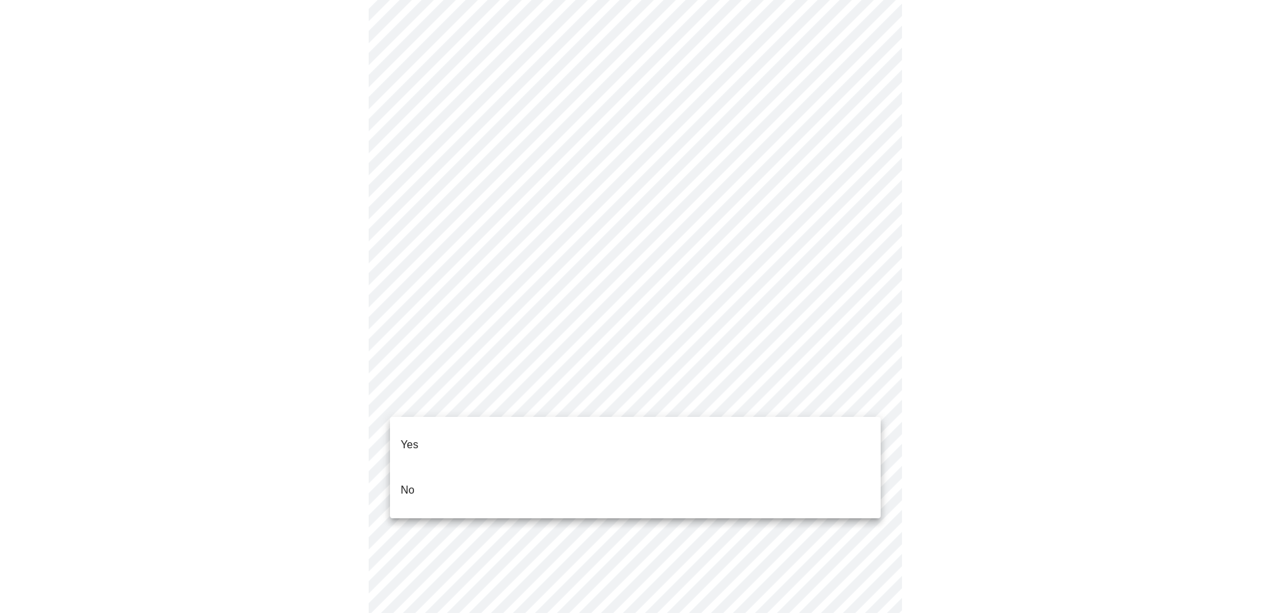
click at [862, 393] on body "MyMenopauseRx Appointments Messaging Labs Uploads Medications Community Refer a…" at bounding box center [639, 215] width 1269 height 1620
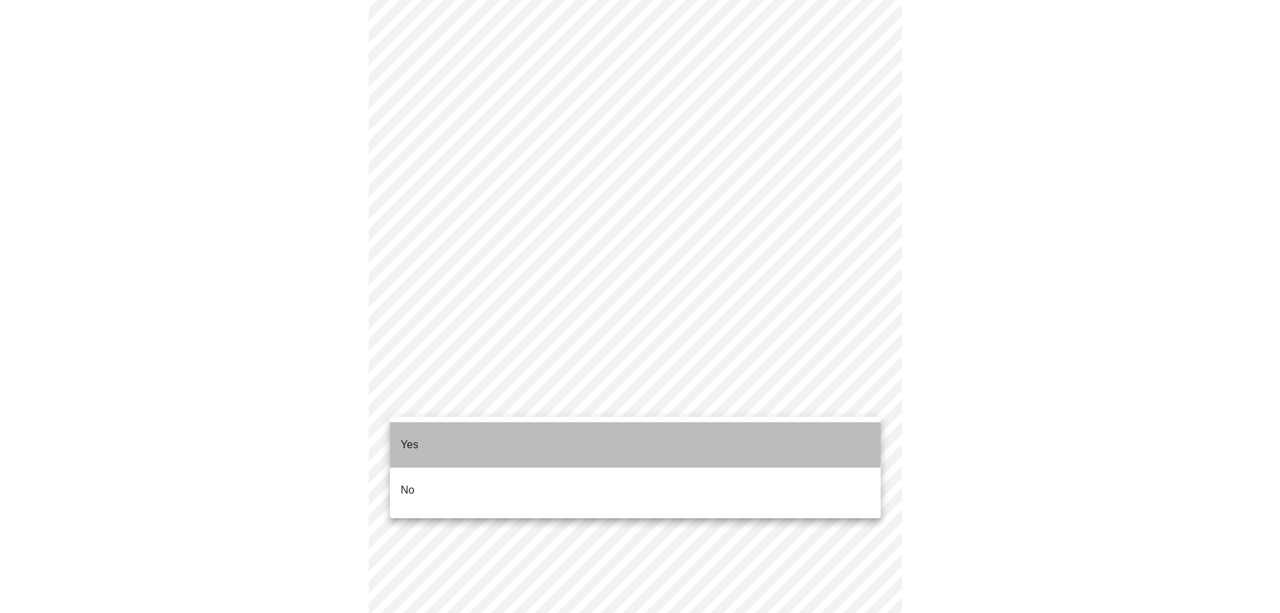
click at [621, 426] on li "Yes" at bounding box center [635, 444] width 491 height 45
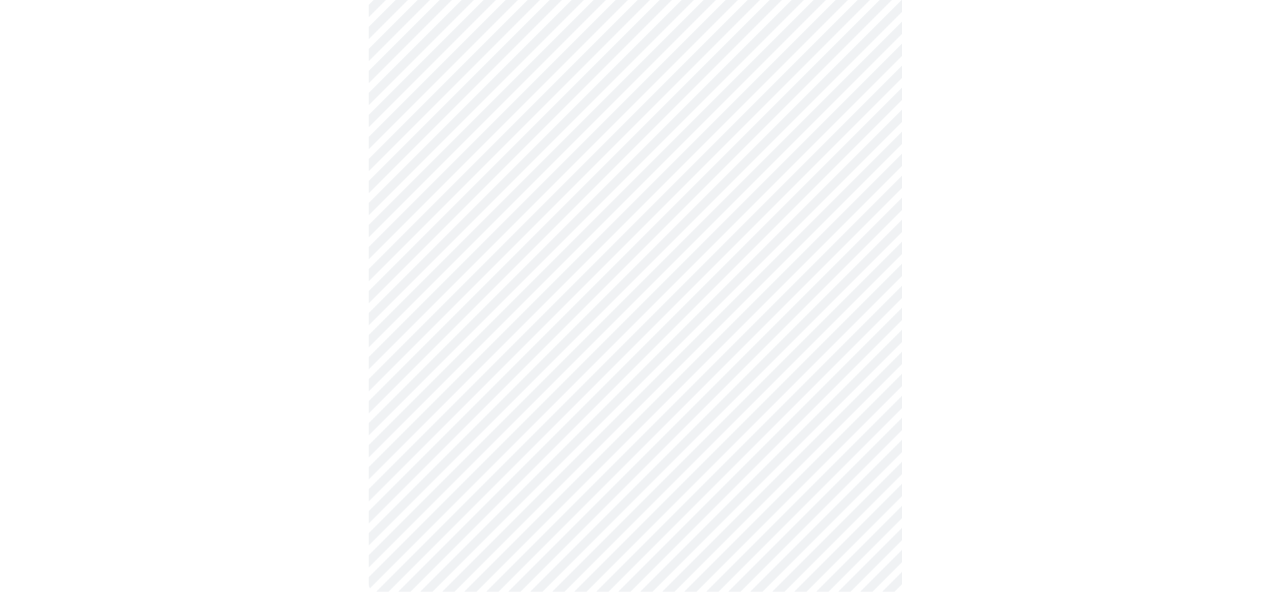
scroll to position [0, 0]
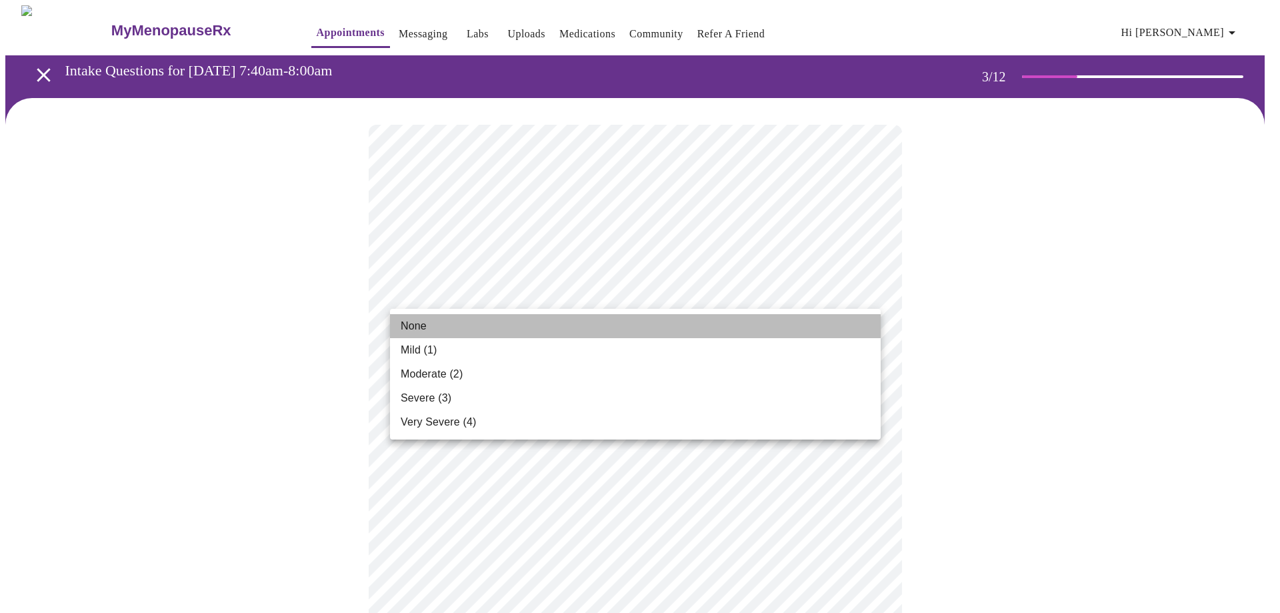
click at [528, 327] on li "None" at bounding box center [635, 326] width 491 height 24
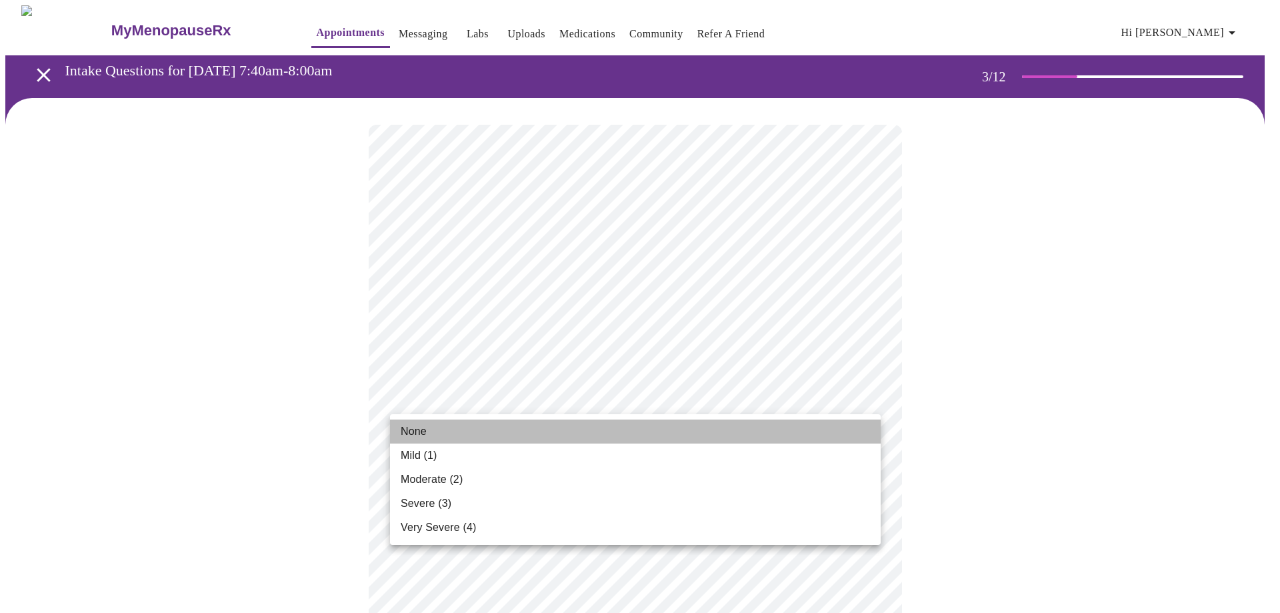
click at [837, 430] on li "None" at bounding box center [635, 431] width 491 height 24
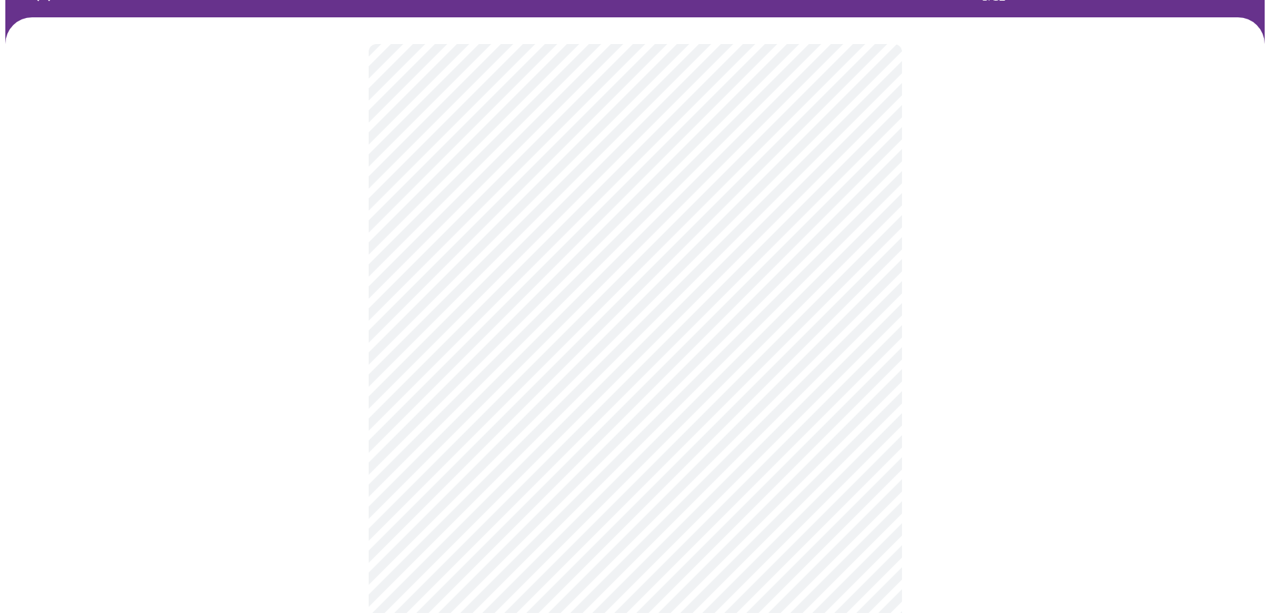
scroll to position [133, 0]
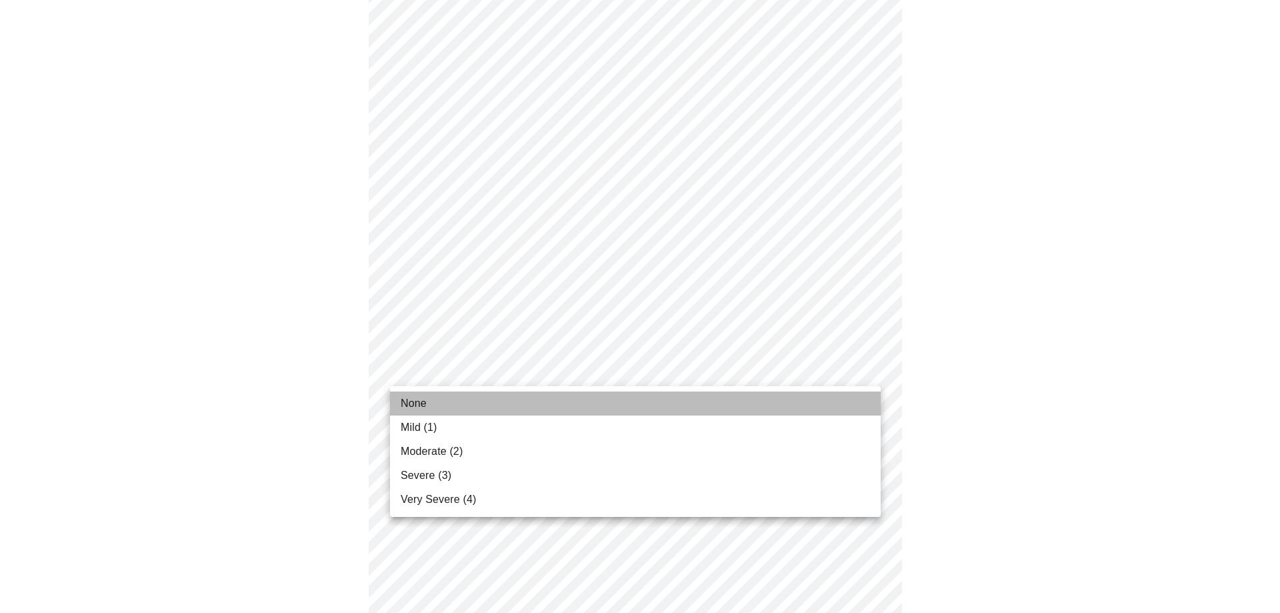
drag, startPoint x: 806, startPoint y: 408, endPoint x: 815, endPoint y: 401, distance: 11.4
click at [809, 405] on li "None" at bounding box center [635, 403] width 491 height 24
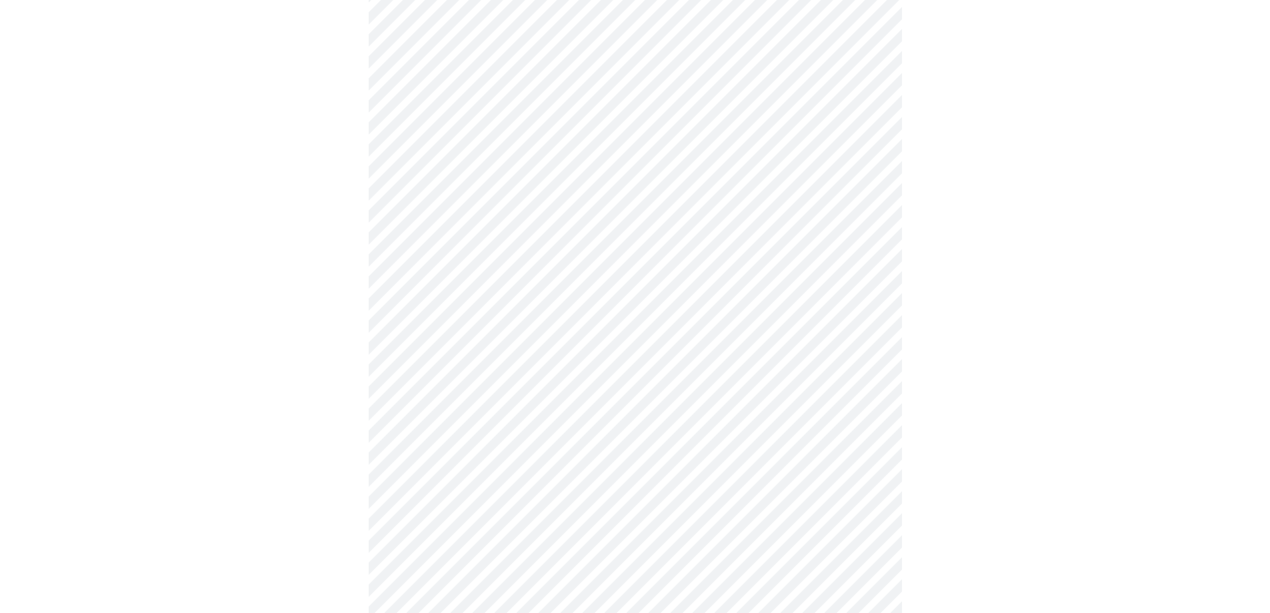
scroll to position [333, 0]
click at [863, 271] on body "MyMenopauseRx Appointments Messaging Labs Uploads Medications Community Refer a…" at bounding box center [639, 530] width 1269 height 1717
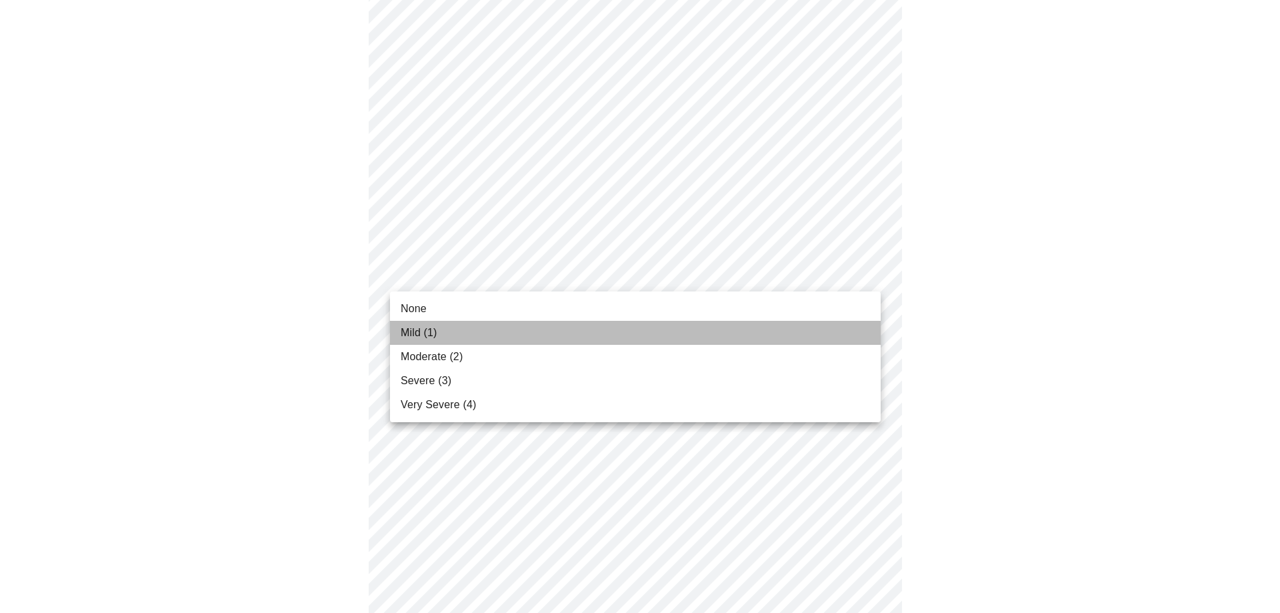
click at [446, 330] on li "Mild (1)" at bounding box center [635, 333] width 491 height 24
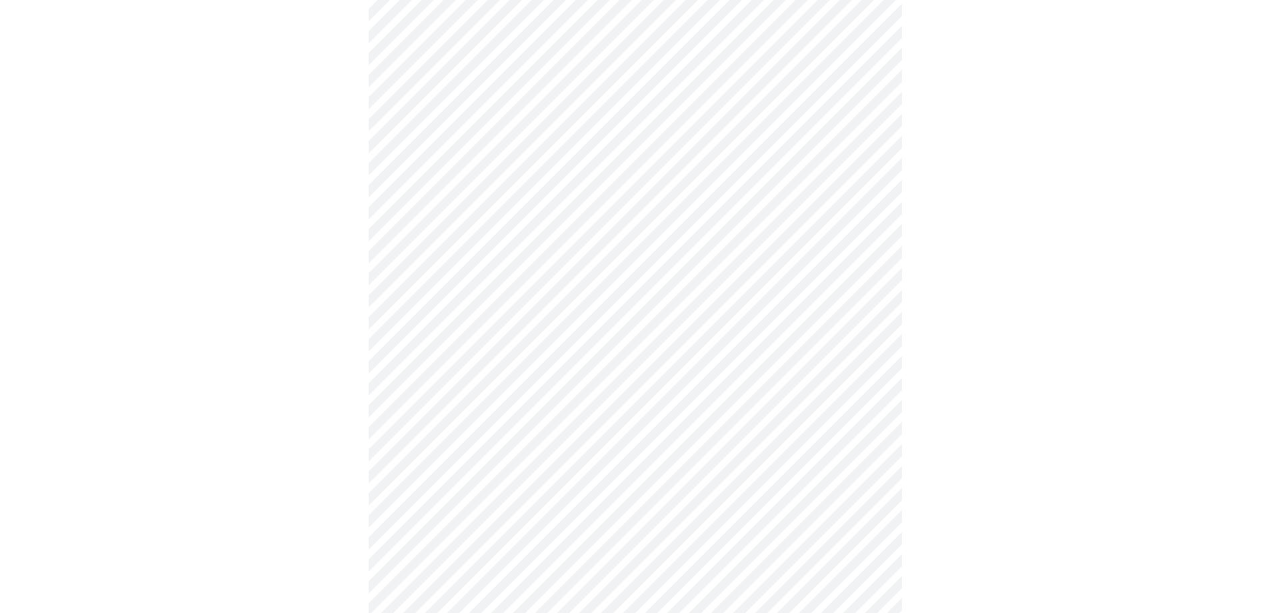
scroll to position [400, 0]
click at [870, 293] on body "MyMenopauseRx Appointments Messaging Labs Uploads Medications Community Refer a…" at bounding box center [639, 454] width 1269 height 1698
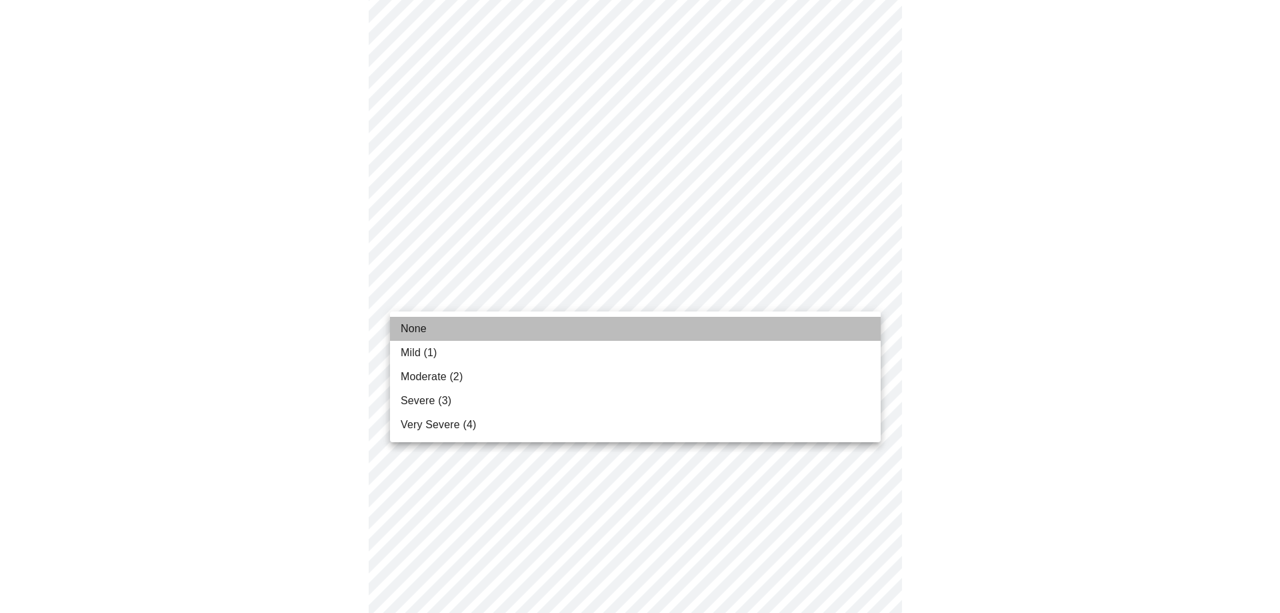
click at [727, 338] on li "None" at bounding box center [635, 329] width 491 height 24
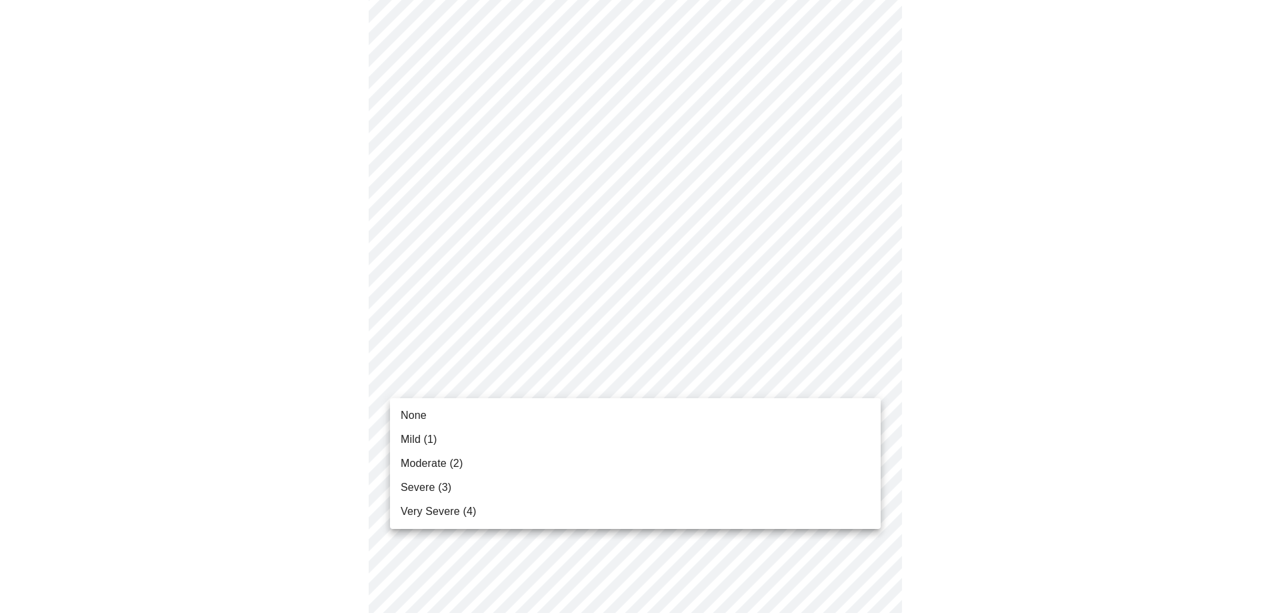
click at [865, 377] on body "MyMenopauseRx Appointments Messaging Labs Uploads Medications Community Refer a…" at bounding box center [639, 445] width 1269 height 1680
drag, startPoint x: 703, startPoint y: 415, endPoint x: 933, endPoint y: 193, distance: 319.6
click at [706, 414] on li "None" at bounding box center [635, 415] width 491 height 24
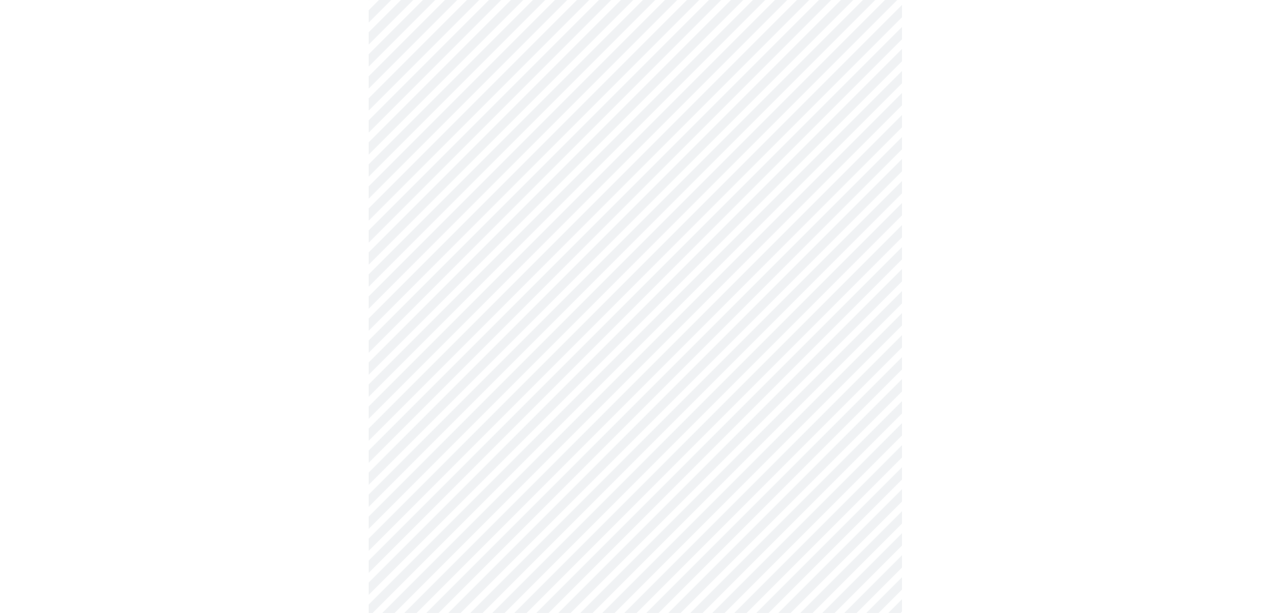
scroll to position [533, 0]
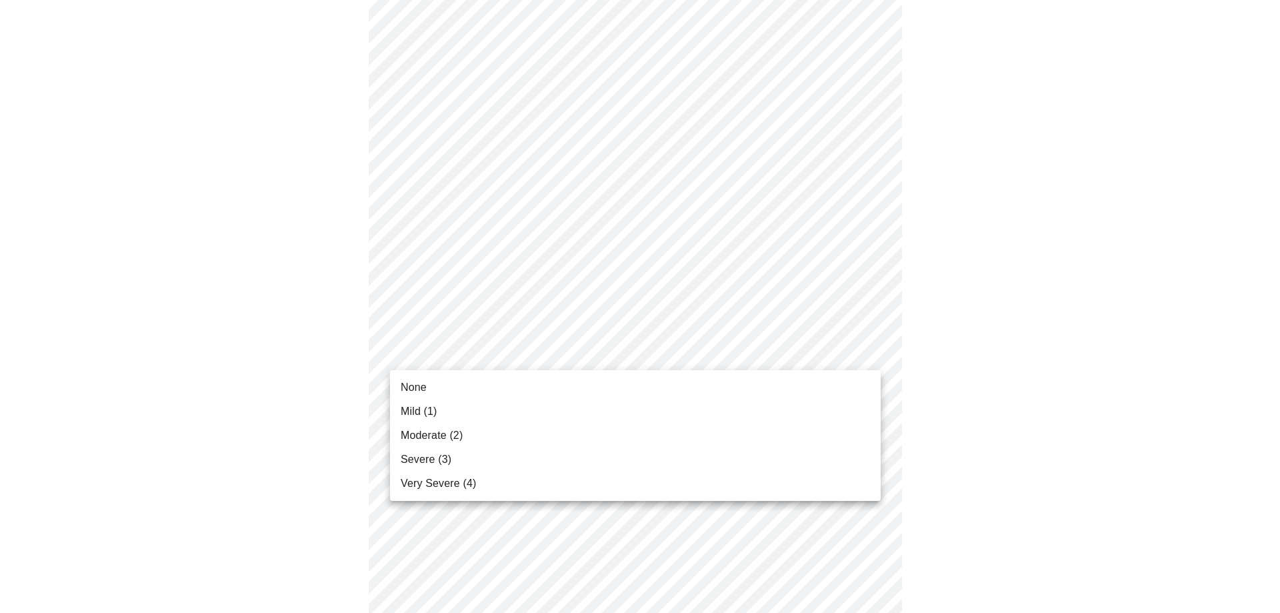
click at [873, 349] on body "MyMenopauseRx Appointments Messaging Labs Uploads Medications Community Refer a…" at bounding box center [639, 302] width 1269 height 1661
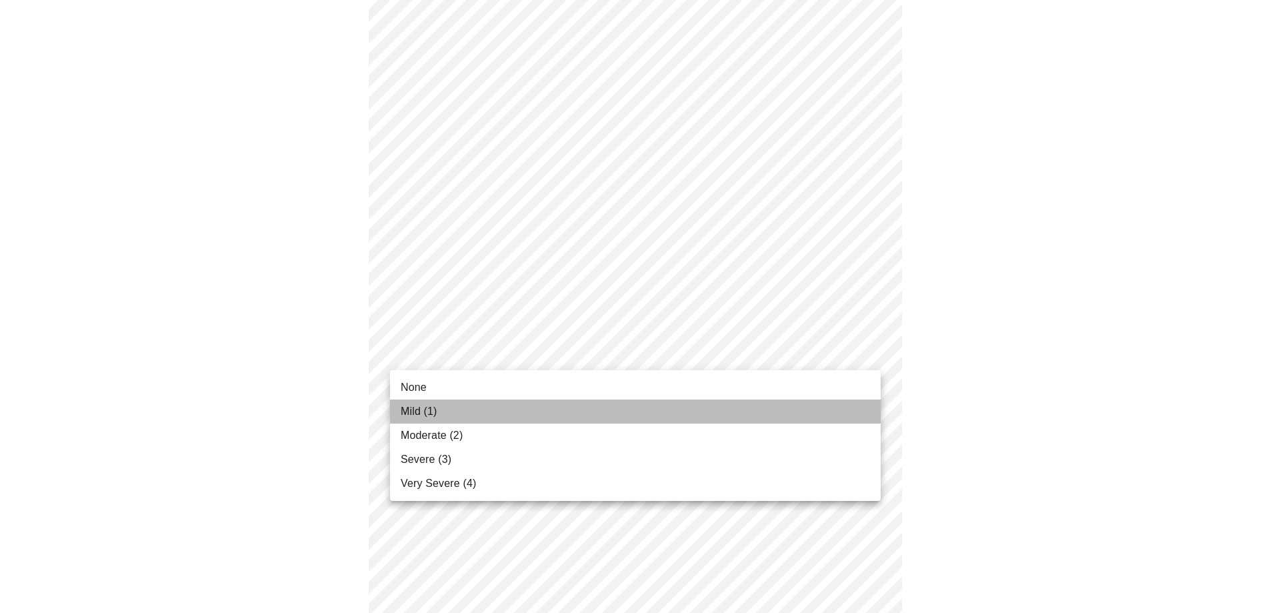
click at [475, 410] on li "Mild (1)" at bounding box center [635, 411] width 491 height 24
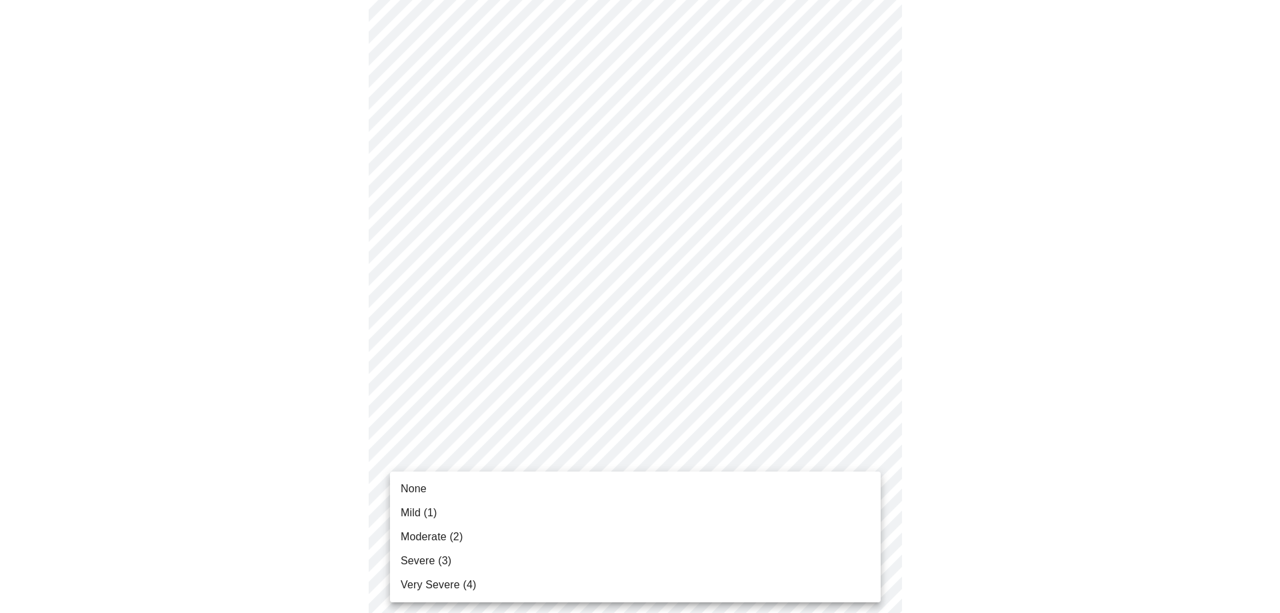
click at [868, 457] on body "MyMenopauseRx Appointments Messaging Labs Uploads Medications Community Refer a…" at bounding box center [639, 293] width 1269 height 1642
click at [439, 565] on span "Severe (3)" at bounding box center [426, 561] width 51 height 16
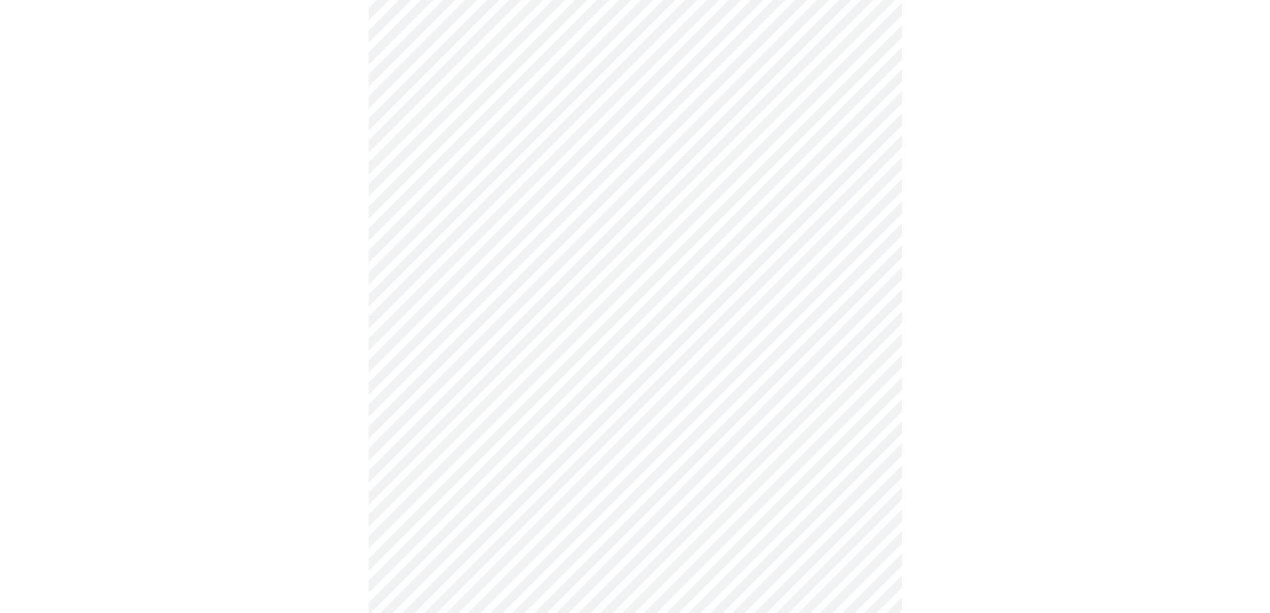
scroll to position [733, 0]
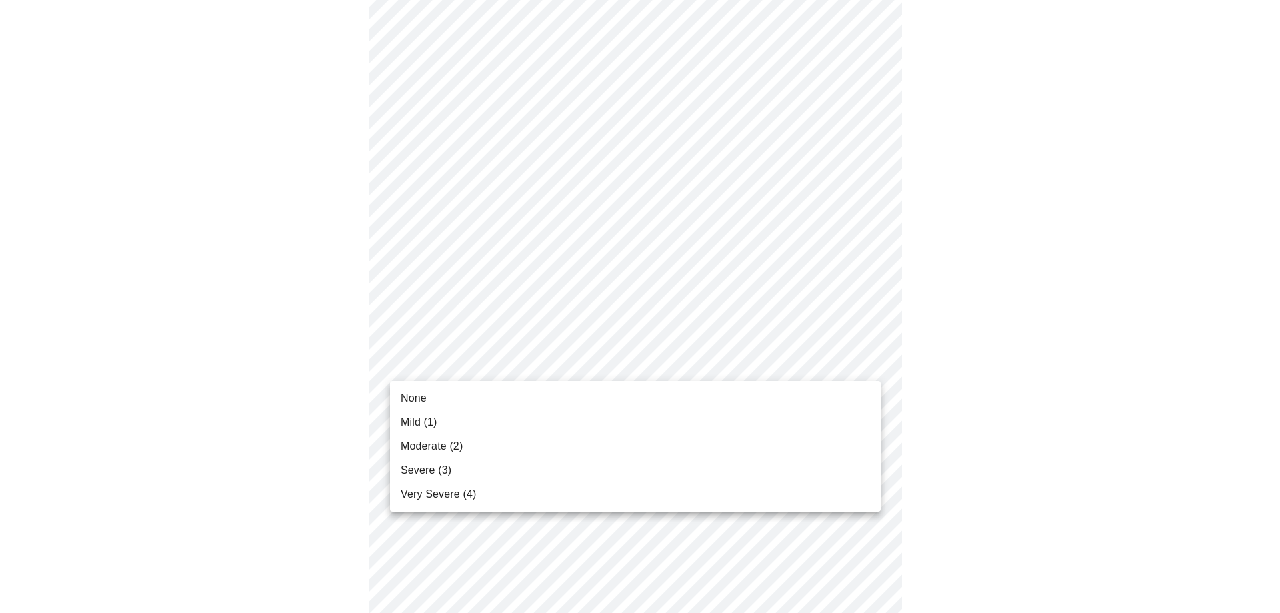
click at [867, 362] on body "MyMenopauseRx Appointments Messaging Labs Uploads Medications Community Refer a…" at bounding box center [639, 84] width 1269 height 1624
click at [445, 443] on span "Moderate (2)" at bounding box center [432, 446] width 62 height 16
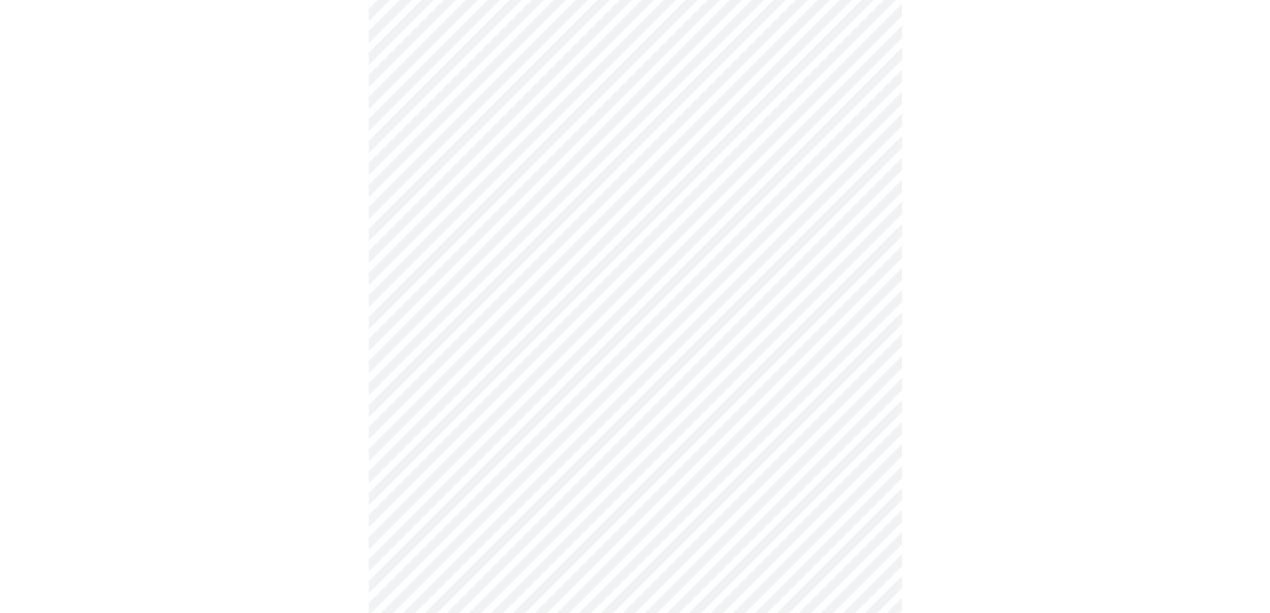
scroll to position [867, 0]
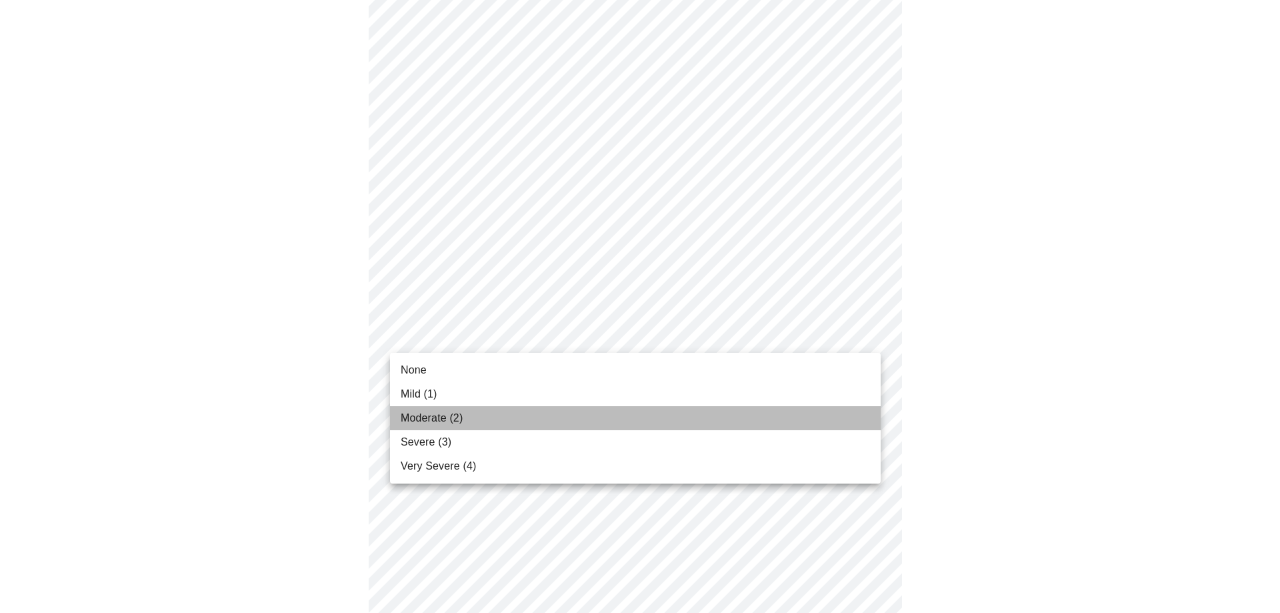
click at [406, 413] on span "Moderate (2)" at bounding box center [432, 418] width 62 height 16
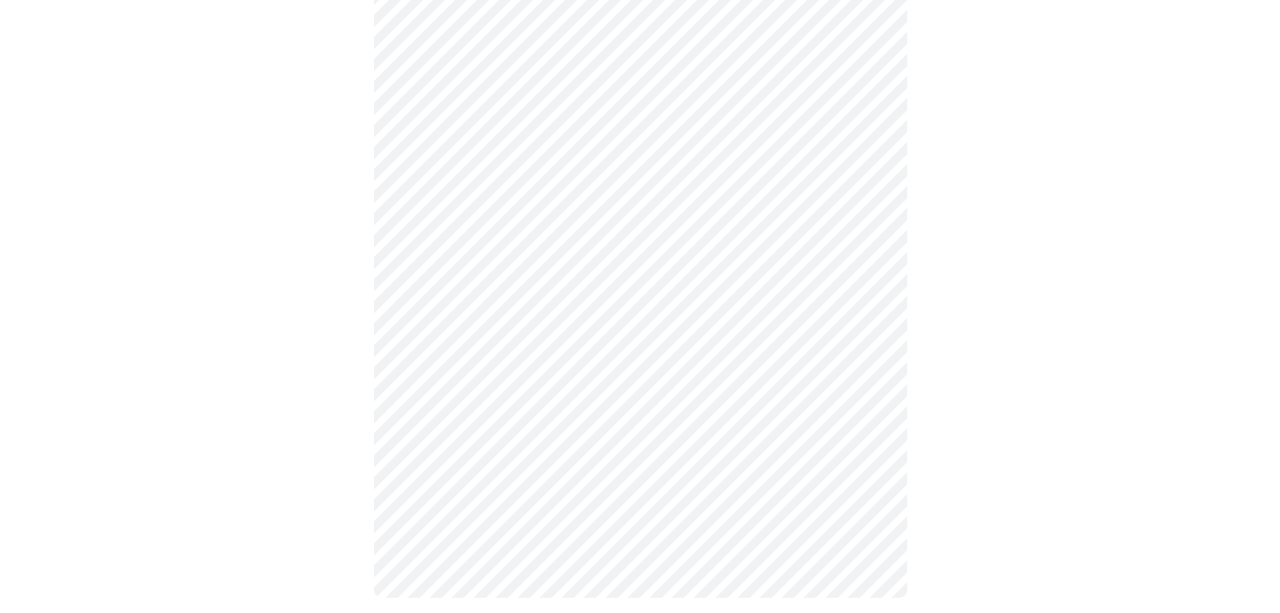
scroll to position [974, 0]
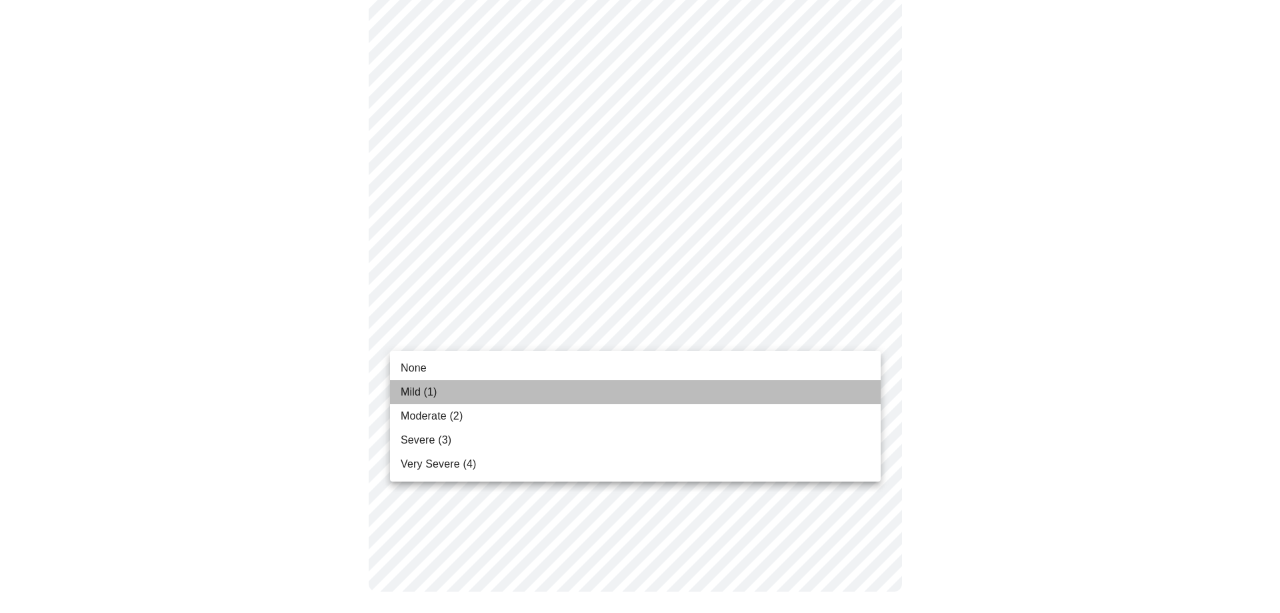
click at [411, 395] on span "Mild (1)" at bounding box center [419, 392] width 37 height 16
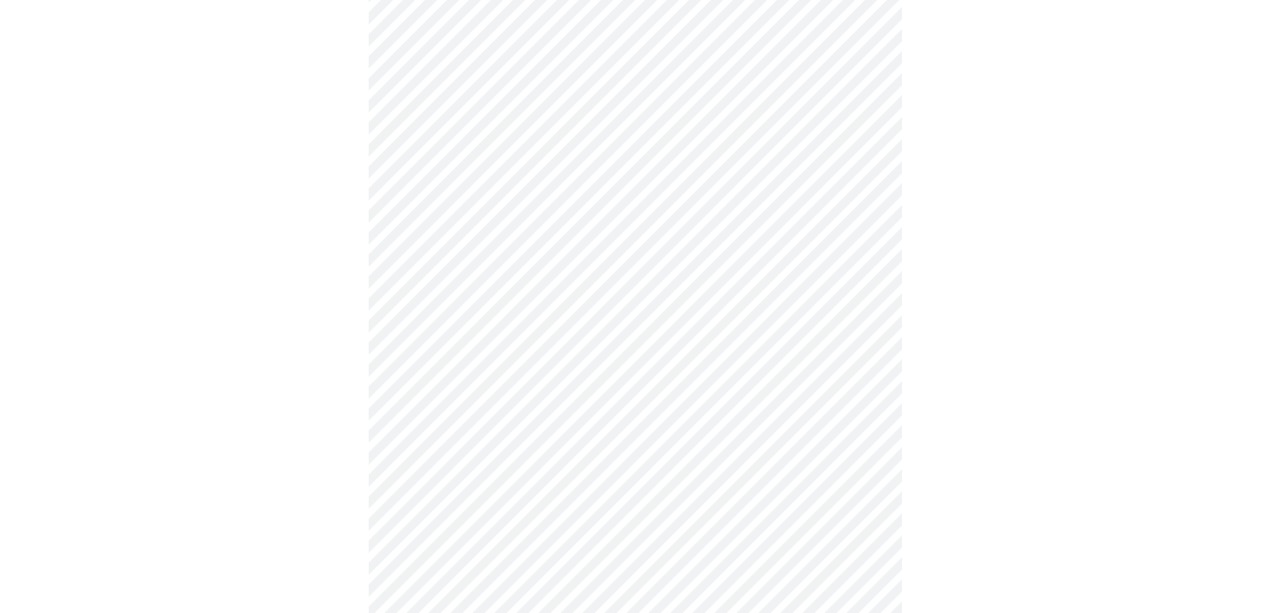
scroll to position [400, 0]
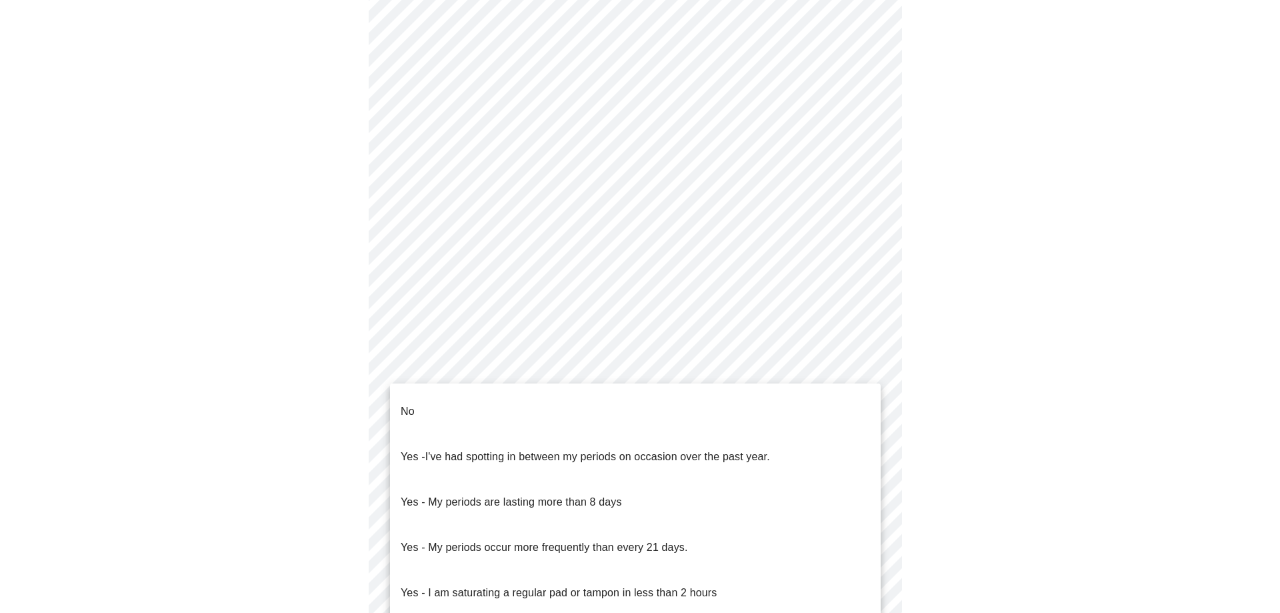
click at [859, 411] on body "MyMenopauseRx Appointments Messaging Labs Uploads Medications Community Refer a…" at bounding box center [639, 263] width 1269 height 1316
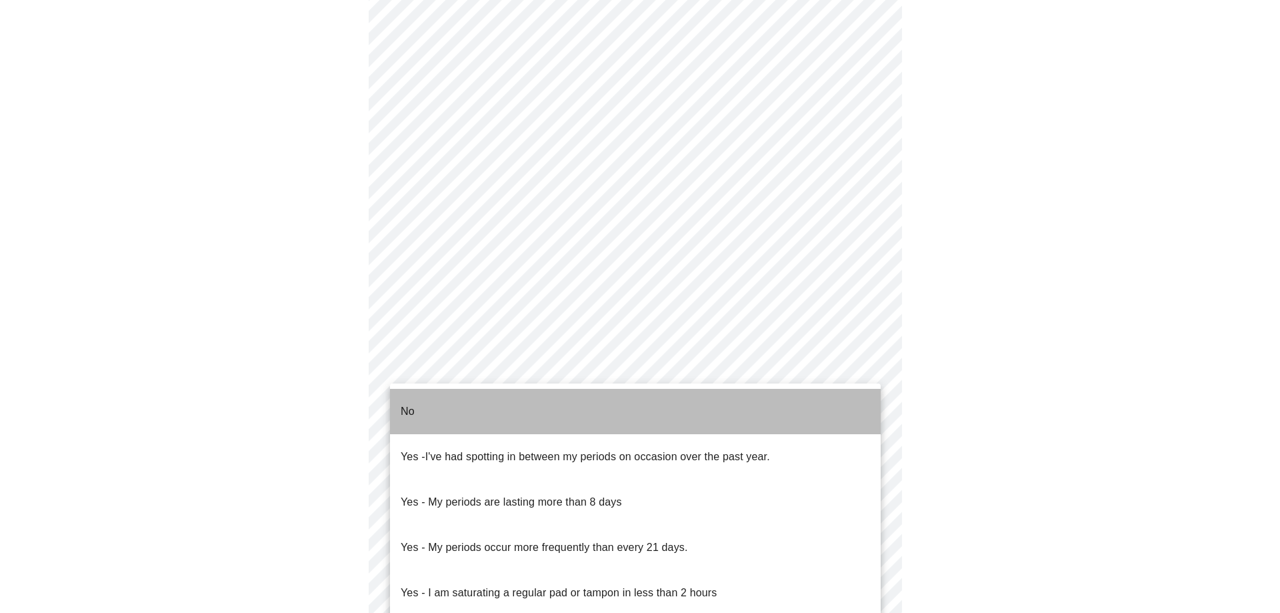
click at [473, 405] on li "No" at bounding box center [635, 411] width 491 height 45
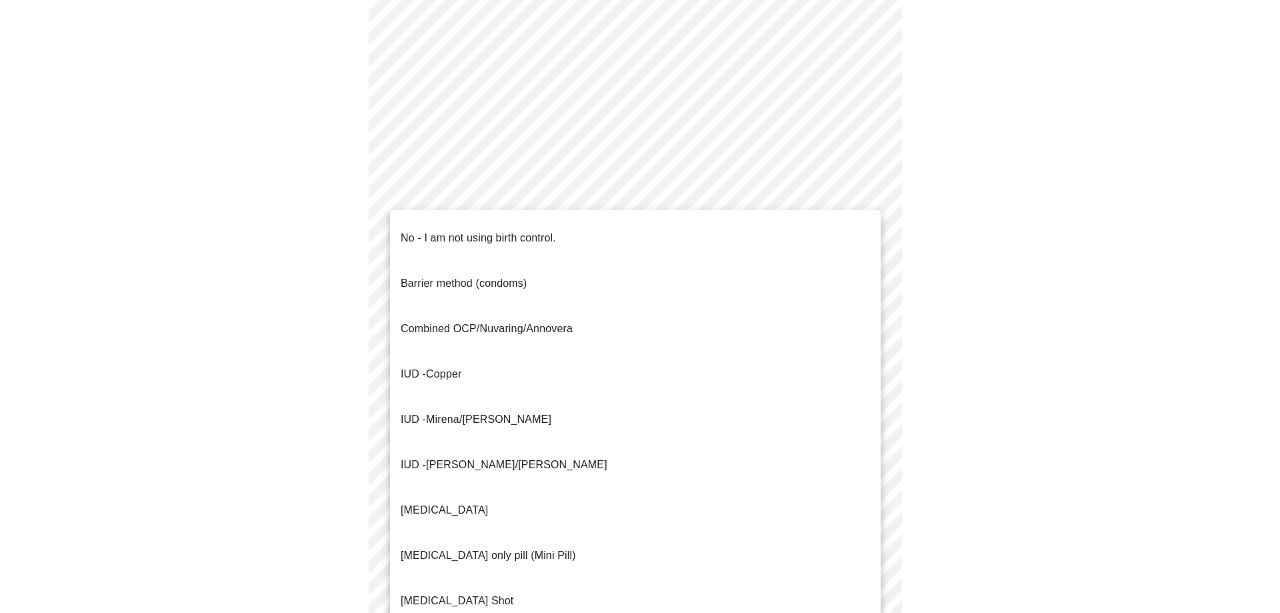
click at [847, 504] on body "MyMenopauseRx Appointments Messaging Labs Uploads Medications Community Refer a…" at bounding box center [639, 259] width 1269 height 1308
click at [550, 230] on p "No - I am not using birth control." at bounding box center [478, 238] width 155 height 16
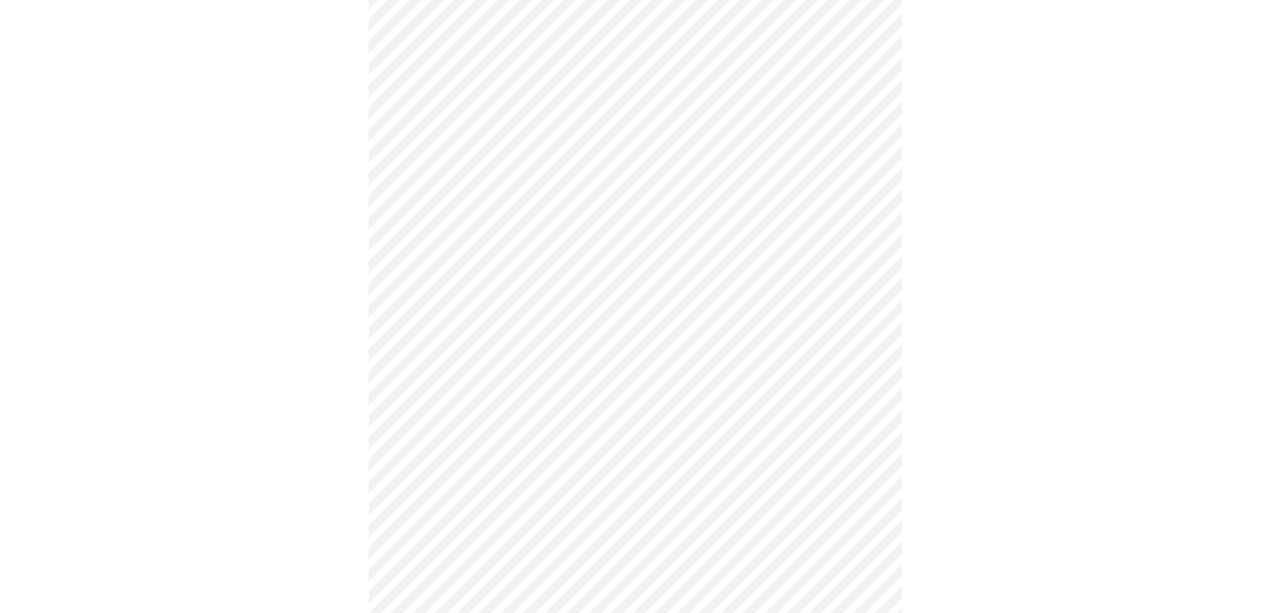
scroll to position [600, 0]
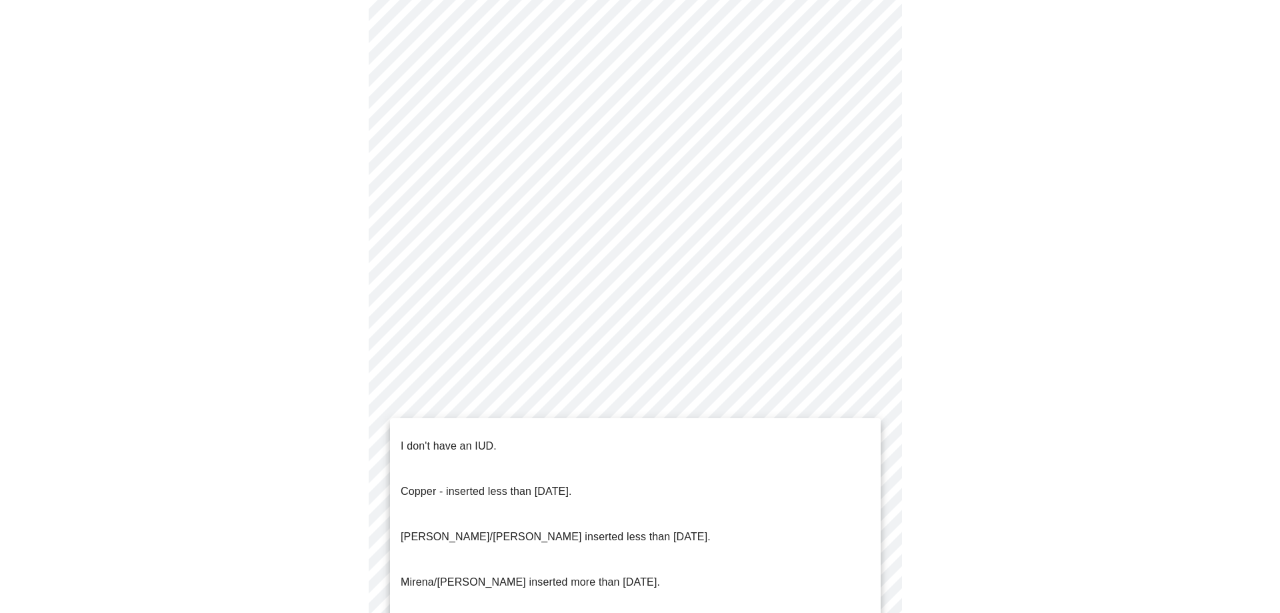
click at [870, 407] on body "MyMenopauseRx Appointments Messaging Labs Uploads Medications Community Refer a…" at bounding box center [639, 55] width 1269 height 1300
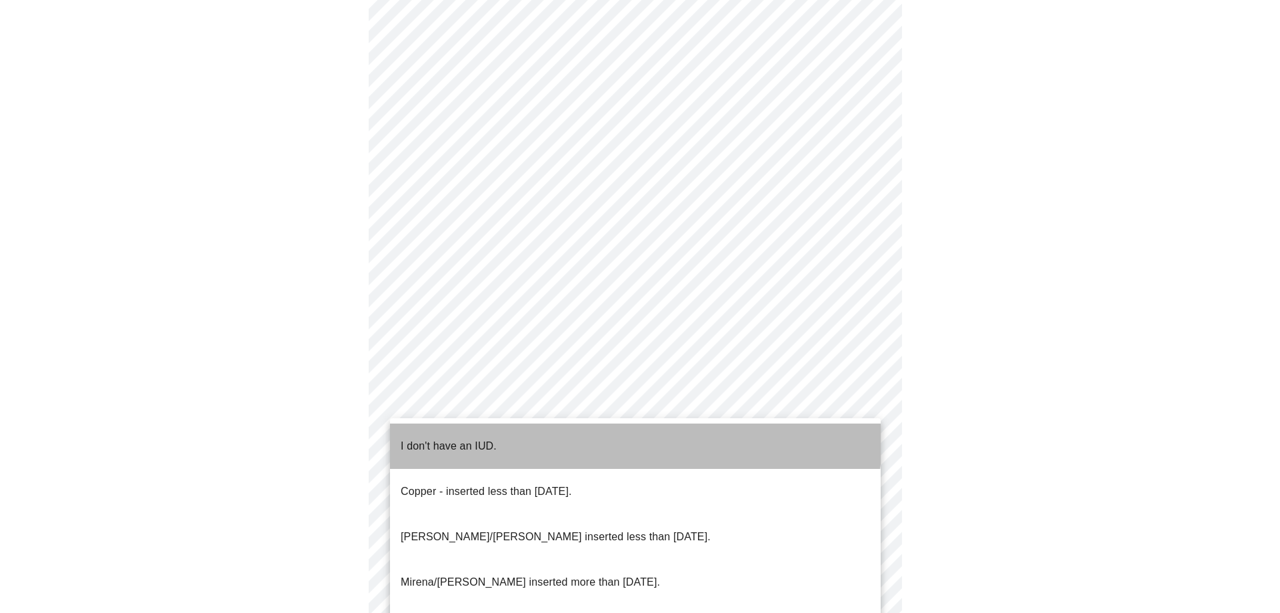
click at [570, 435] on li "I don't have an IUD." at bounding box center [635, 445] width 491 height 45
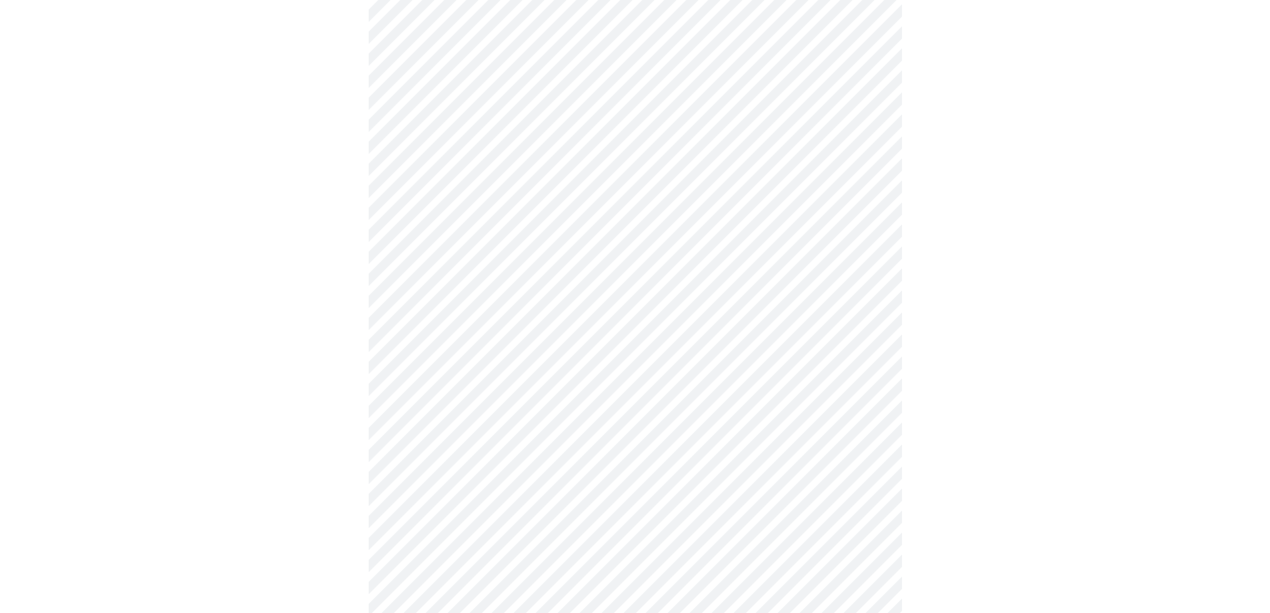
scroll to position [667, 0]
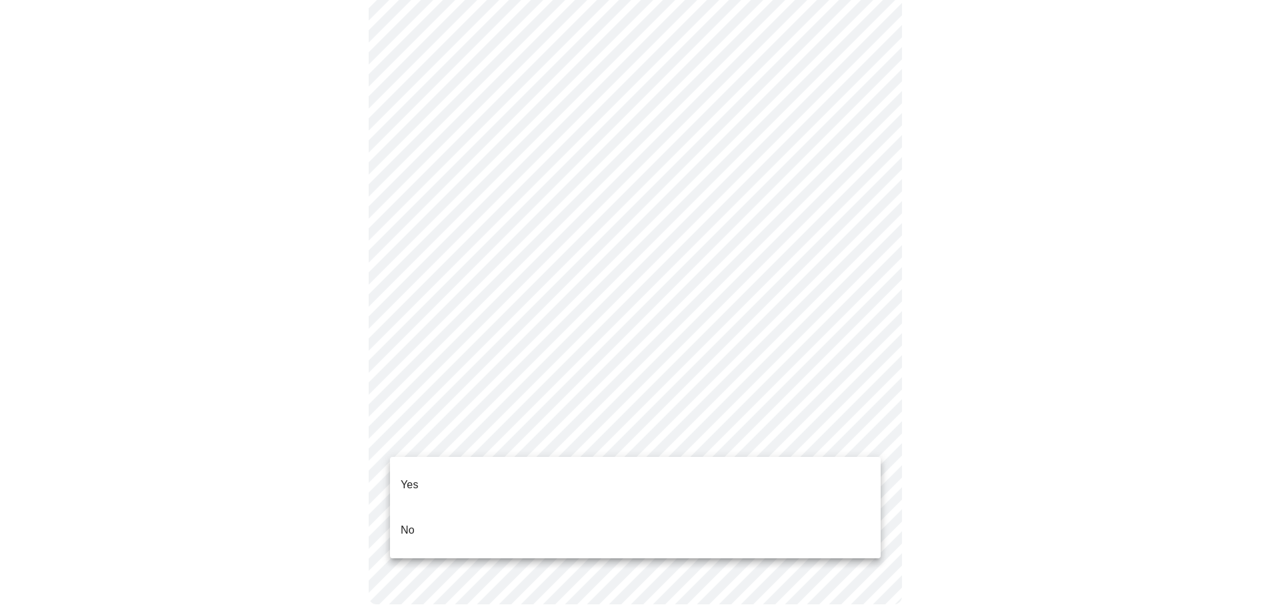
click at [633, 471] on li "Yes" at bounding box center [635, 484] width 491 height 45
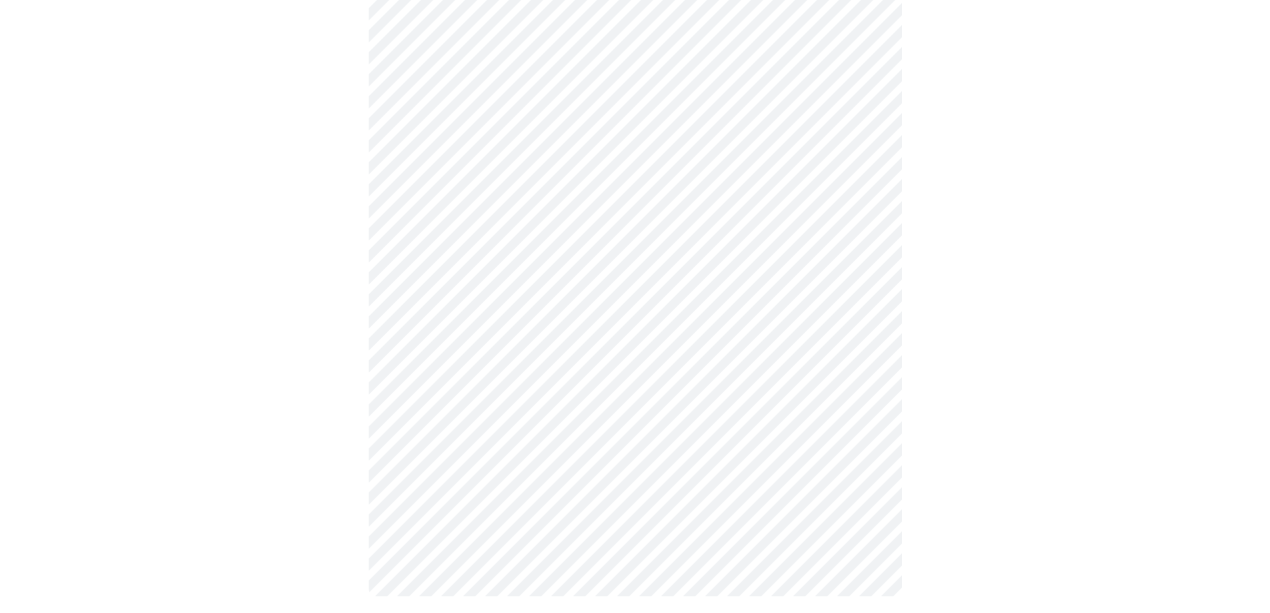
scroll to position [0, 0]
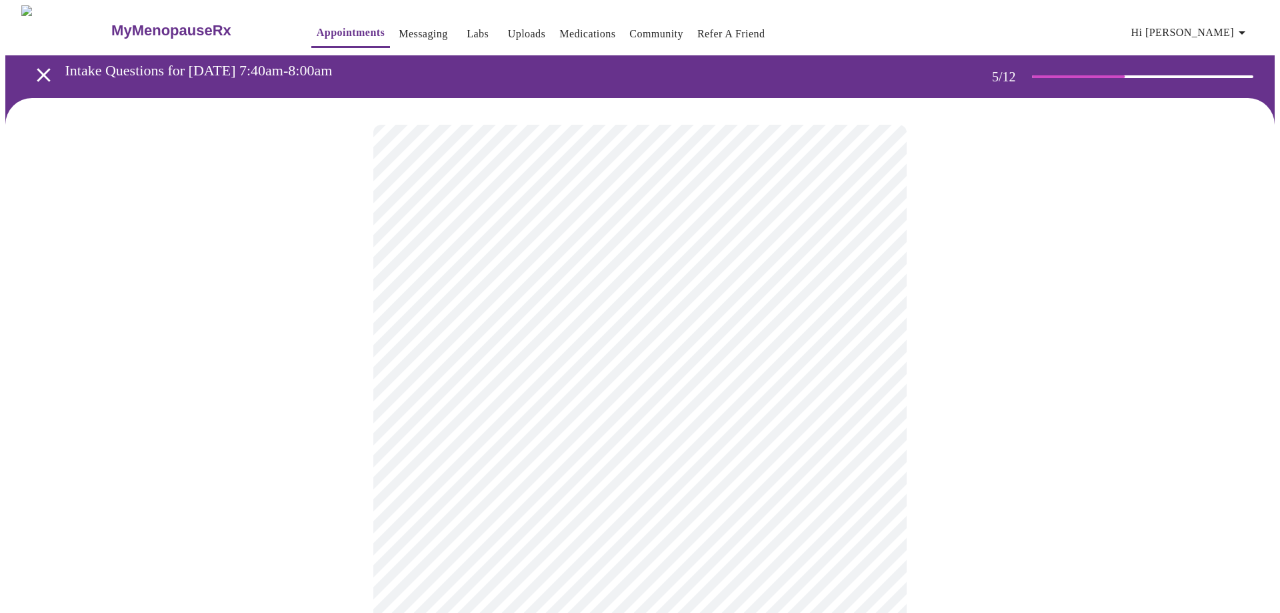
click at [863, 463] on body "MyMenopauseRx Appointments Messaging Labs Uploads Medications Community Refer a…" at bounding box center [639, 497] width 1269 height 985
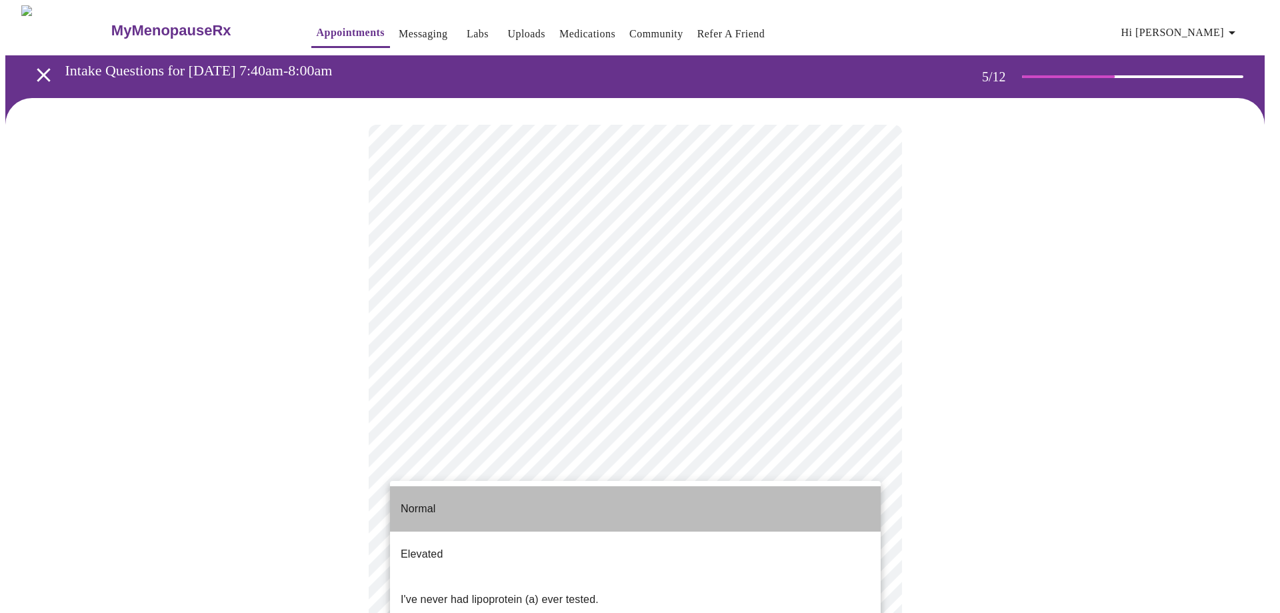
click at [434, 501] on p "Normal" at bounding box center [418, 509] width 35 height 16
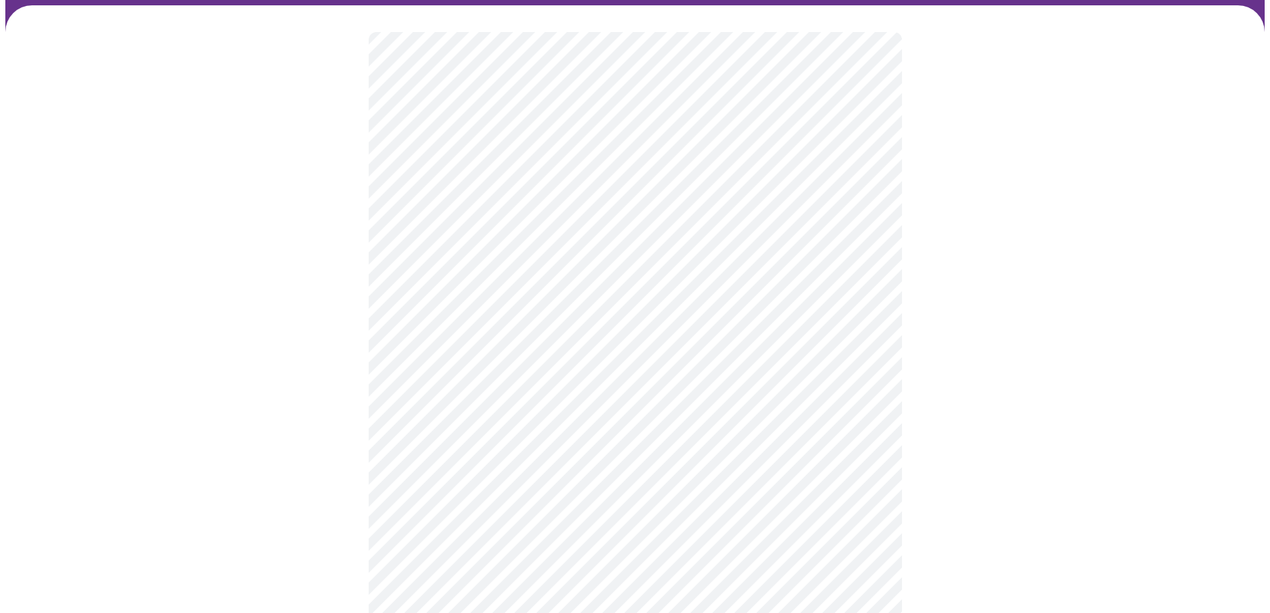
scroll to position [133, 0]
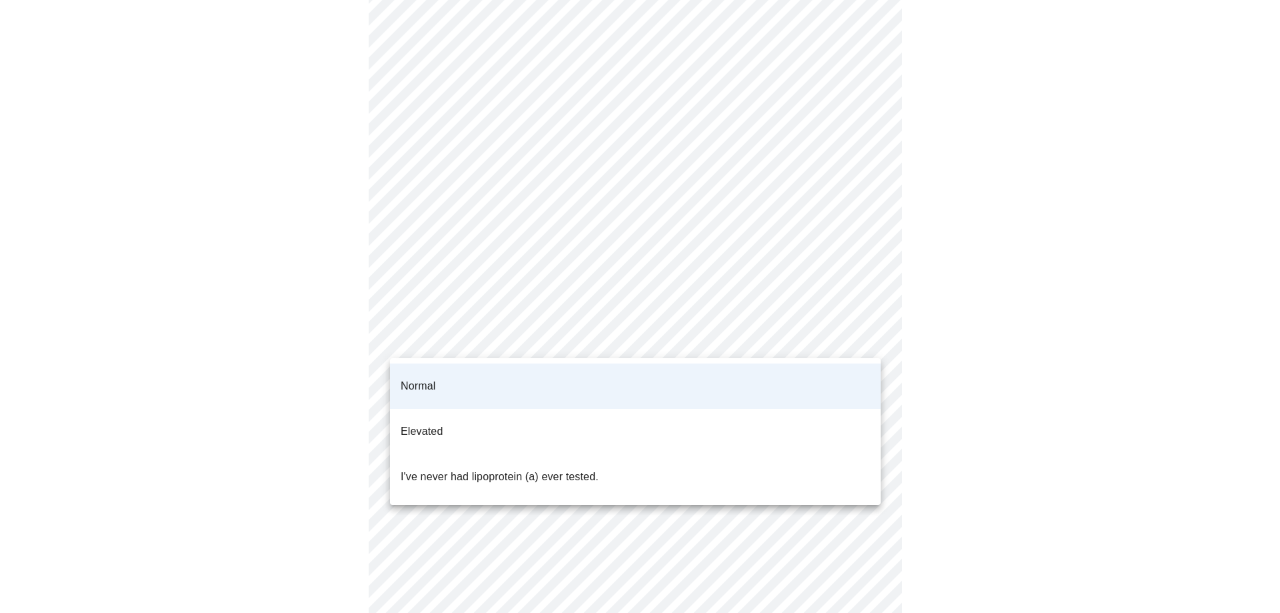
click at [867, 335] on body "MyMenopauseRx Appointments Messaging Labs Uploads Medications Community Refer a…" at bounding box center [639, 361] width 1269 height 978
click at [867, 335] on div at bounding box center [640, 306] width 1280 height 613
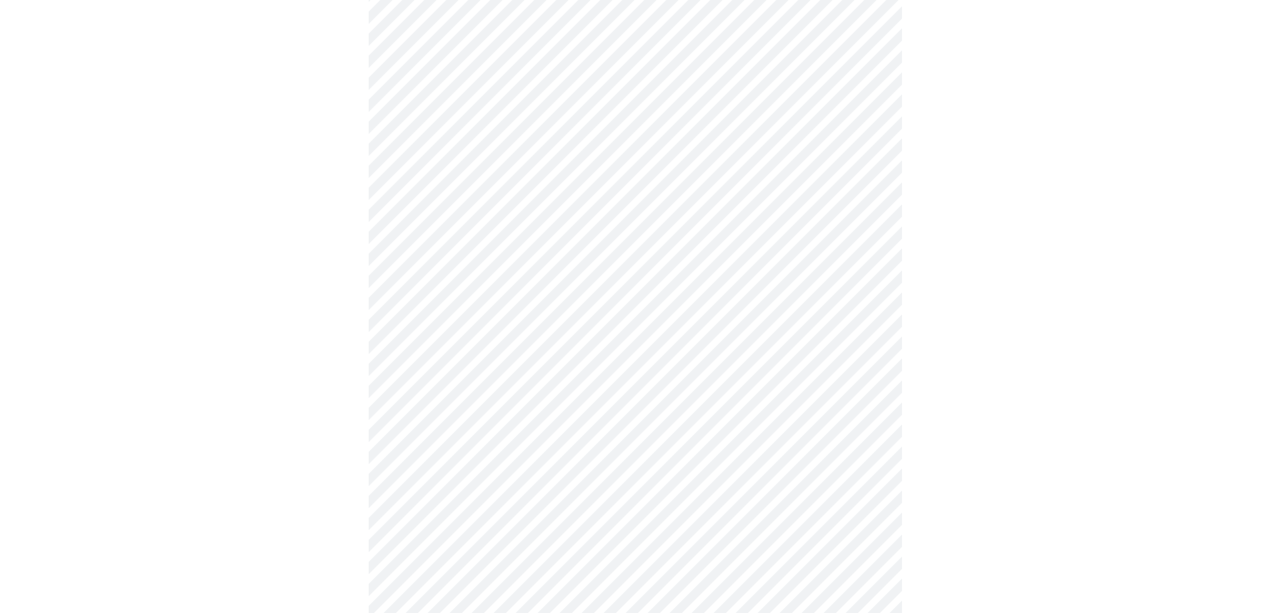
scroll to position [200, 0]
click at [311, 374] on div at bounding box center [634, 340] width 1259 height 885
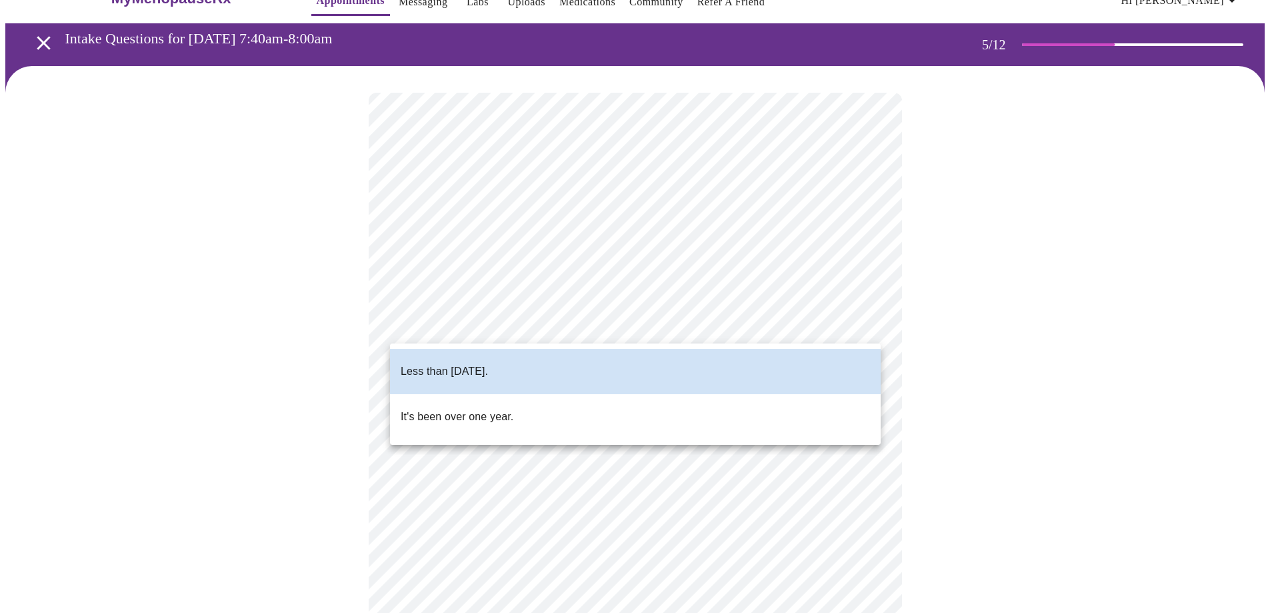
click at [872, 320] on body "MyMenopauseRx Appointments Messaging Labs Uploads Medications Community Refer a…" at bounding box center [639, 462] width 1269 height 978
click at [807, 321] on div at bounding box center [640, 306] width 1280 height 613
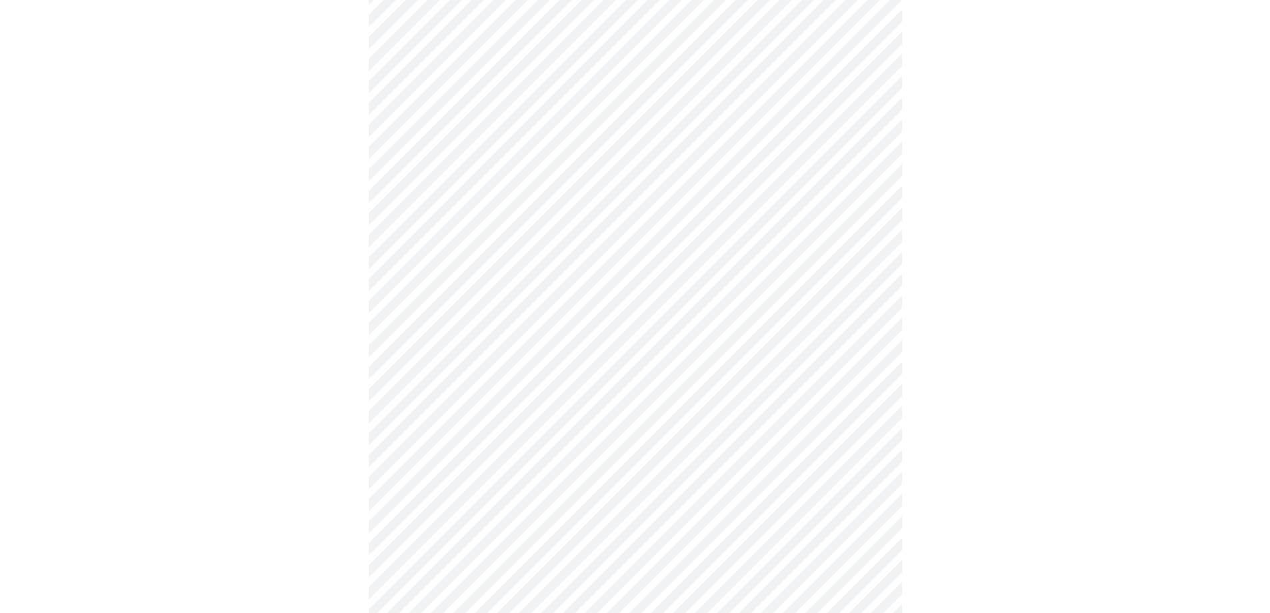
scroll to position [165, 0]
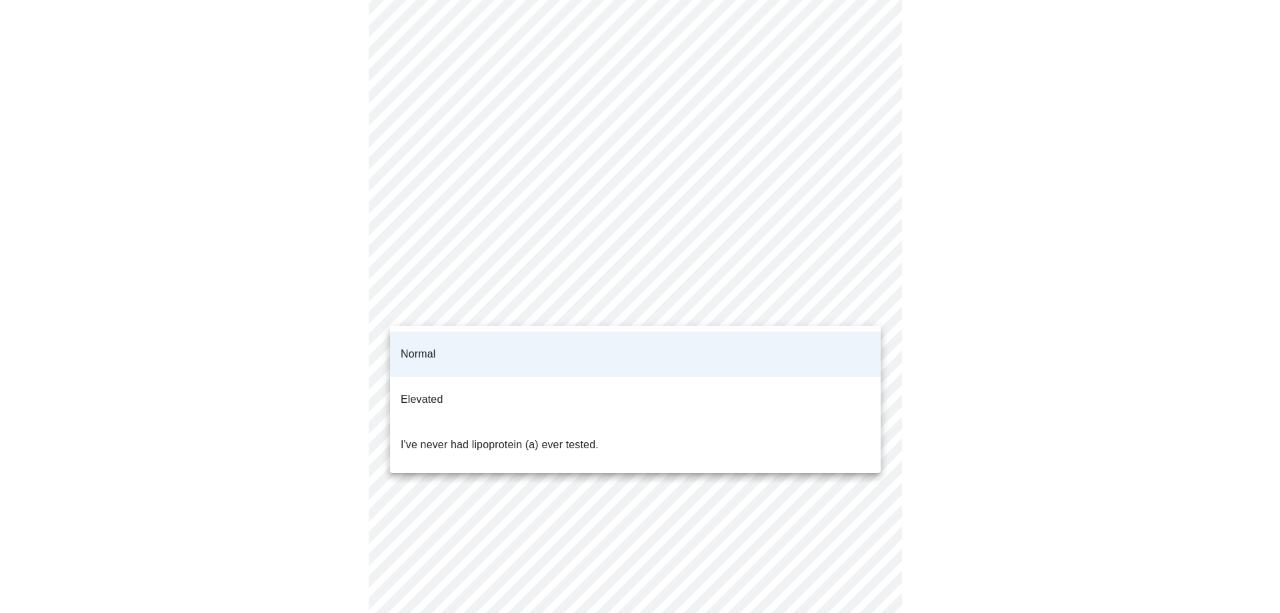
click at [868, 306] on body "MyMenopauseRx Appointments Messaging Labs Uploads Medications Community Refer a…" at bounding box center [639, 329] width 1269 height 978
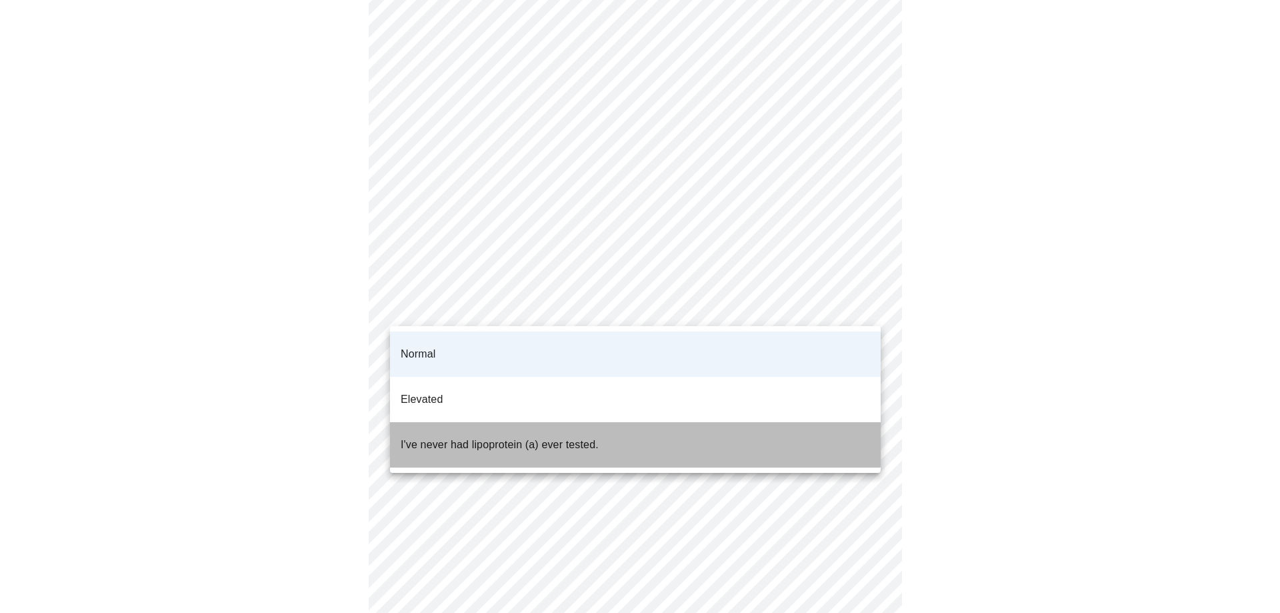
click at [588, 437] on p "I've never had lipoprotein (a) ever tested." at bounding box center [500, 445] width 198 height 16
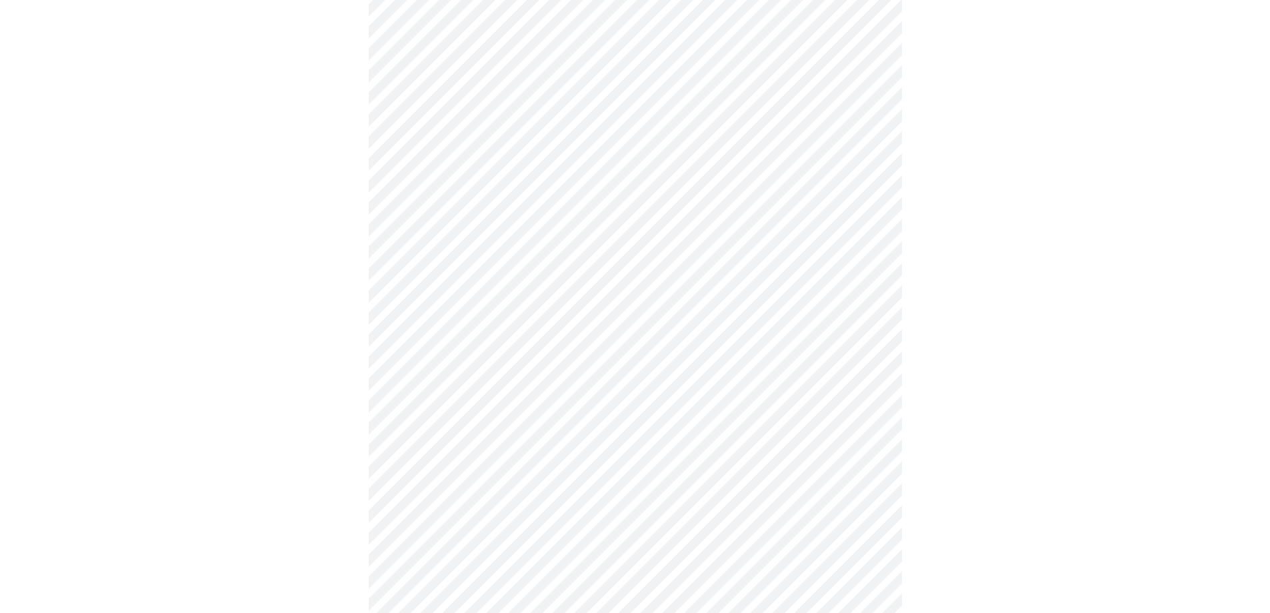
scroll to position [3466, 0]
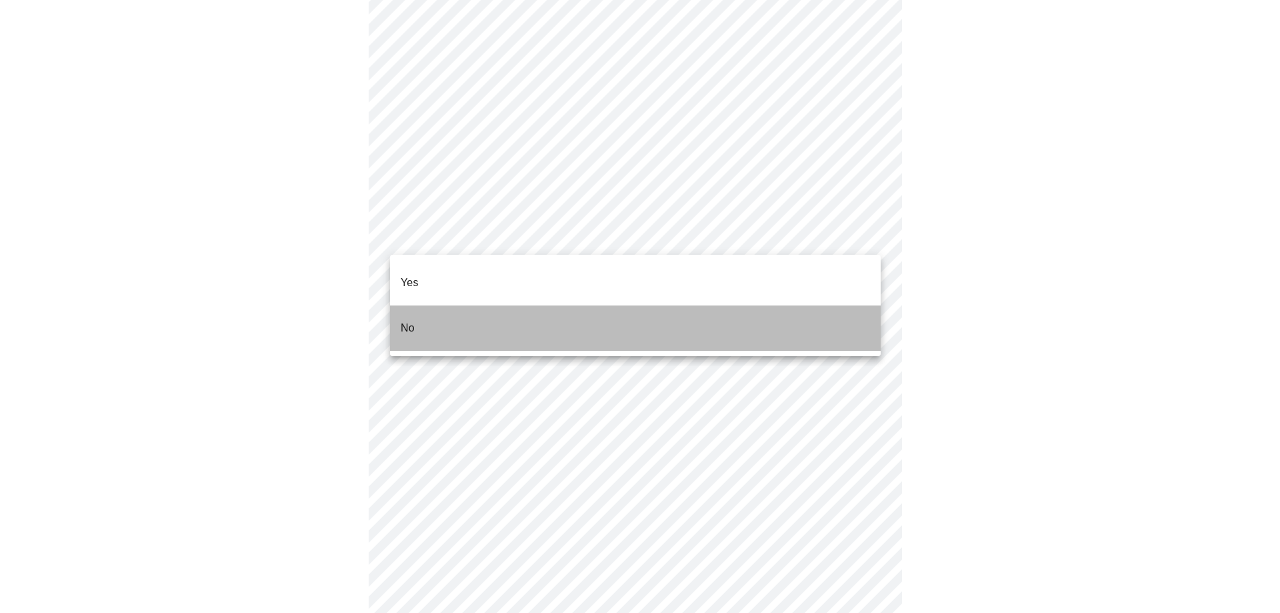
click at [521, 305] on li "No" at bounding box center [635, 327] width 491 height 45
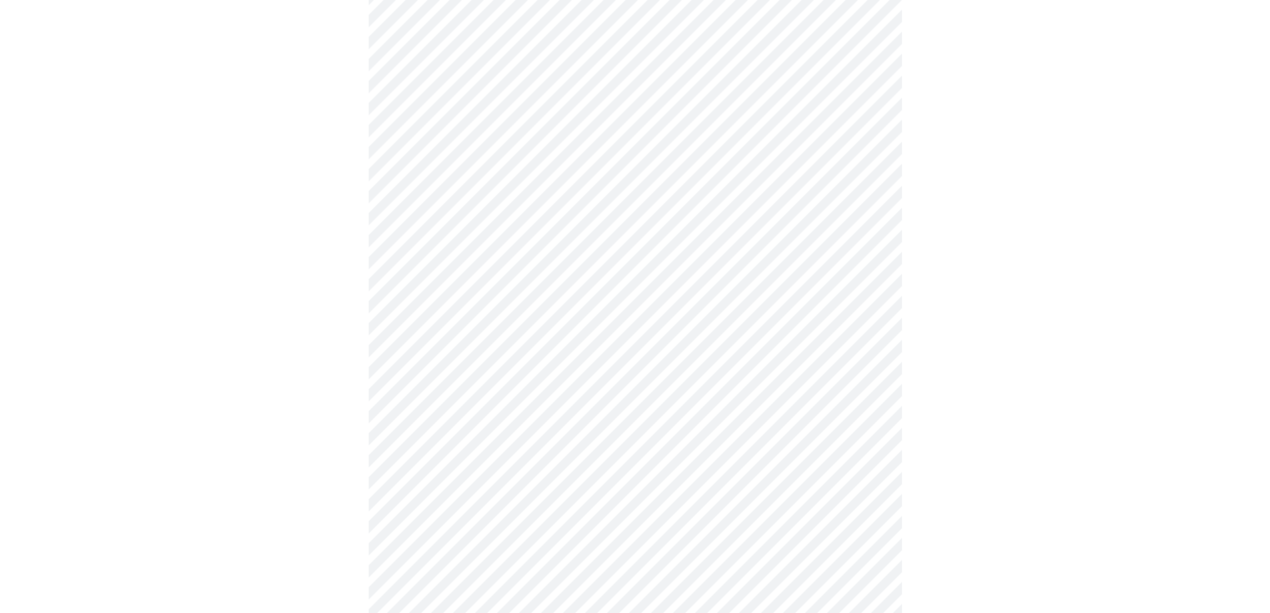
scroll to position [586, 0]
